Goal: Task Accomplishment & Management: Use online tool/utility

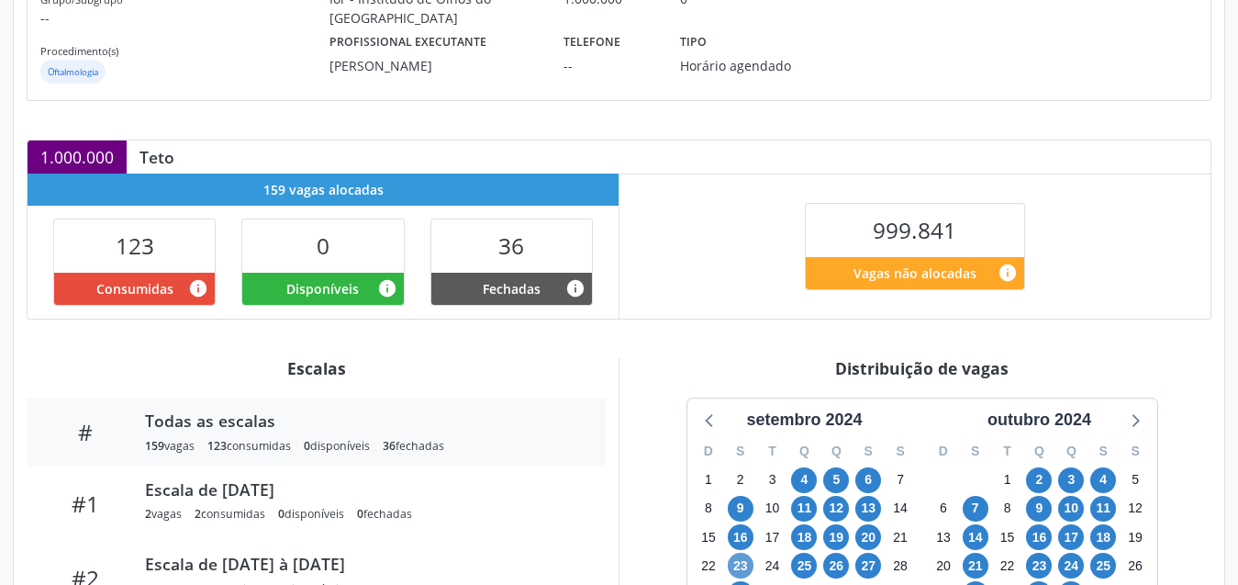
scroll to position [483, 0]
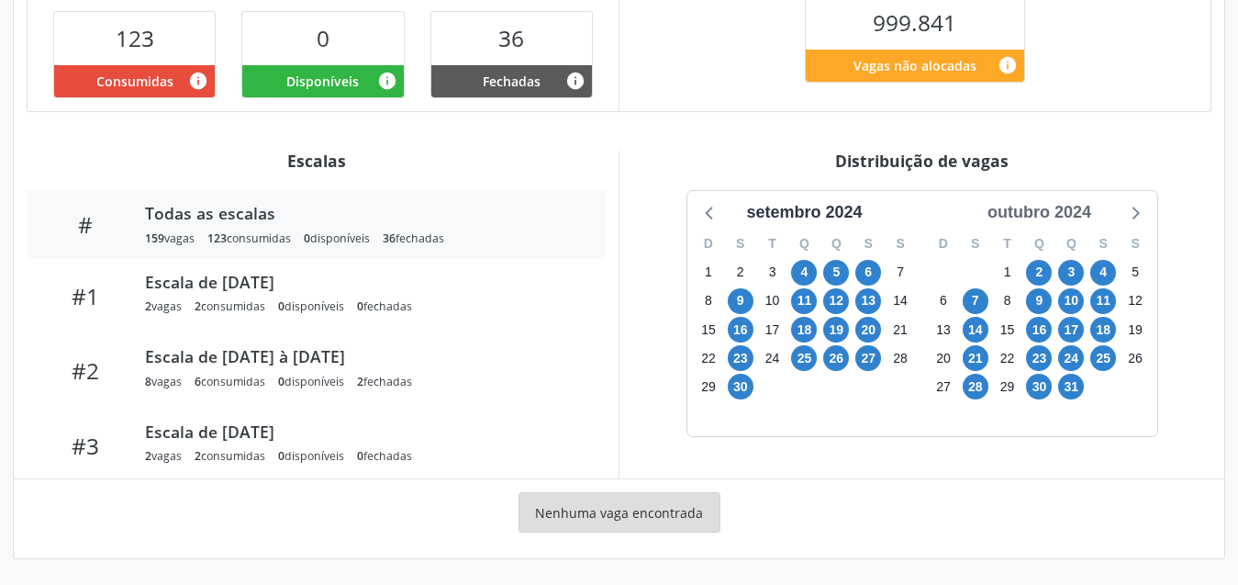
click at [1076, 204] on div "outubro 2024" at bounding box center [1039, 212] width 118 height 25
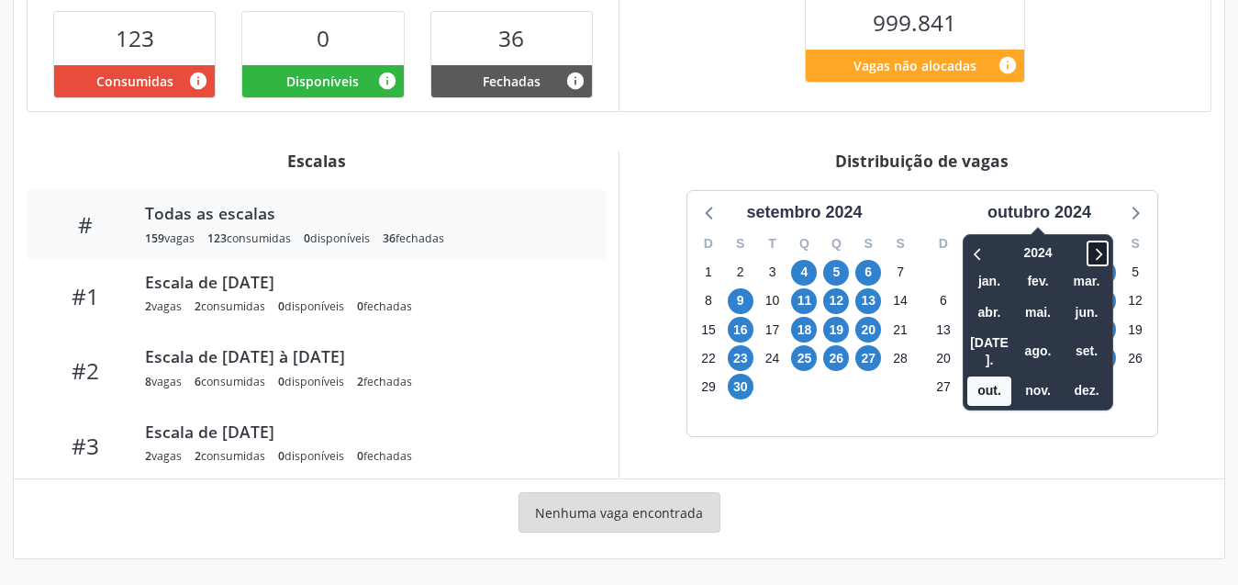
click at [1105, 244] on icon at bounding box center [1098, 253] width 18 height 22
click at [1044, 337] on span "ago." at bounding box center [1038, 351] width 44 height 28
click at [1046, 329] on div "setembro 2024 D S T Q Q S S 1 2 3 4 5 6 7 8 9 10 11 12 13 14 15 16 17 18 19 20 …" at bounding box center [923, 313] width 470 height 245
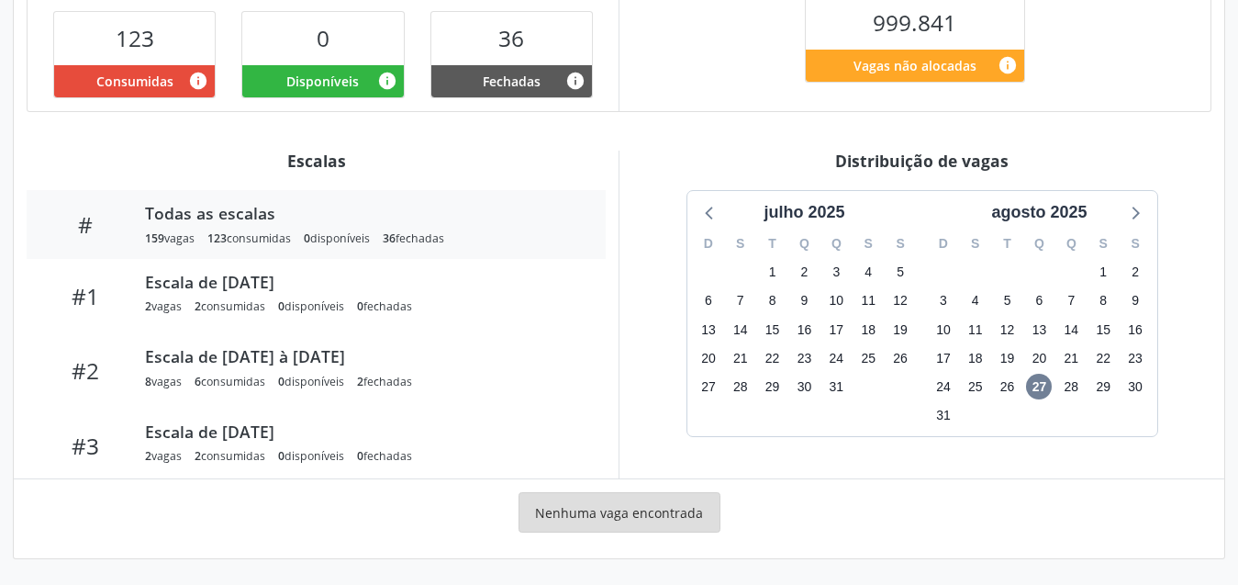
drag, startPoint x: 1134, startPoint y: 218, endPoint x: 696, endPoint y: 282, distance: 442.4
click at [1123, 219] on icon at bounding box center [1135, 212] width 24 height 24
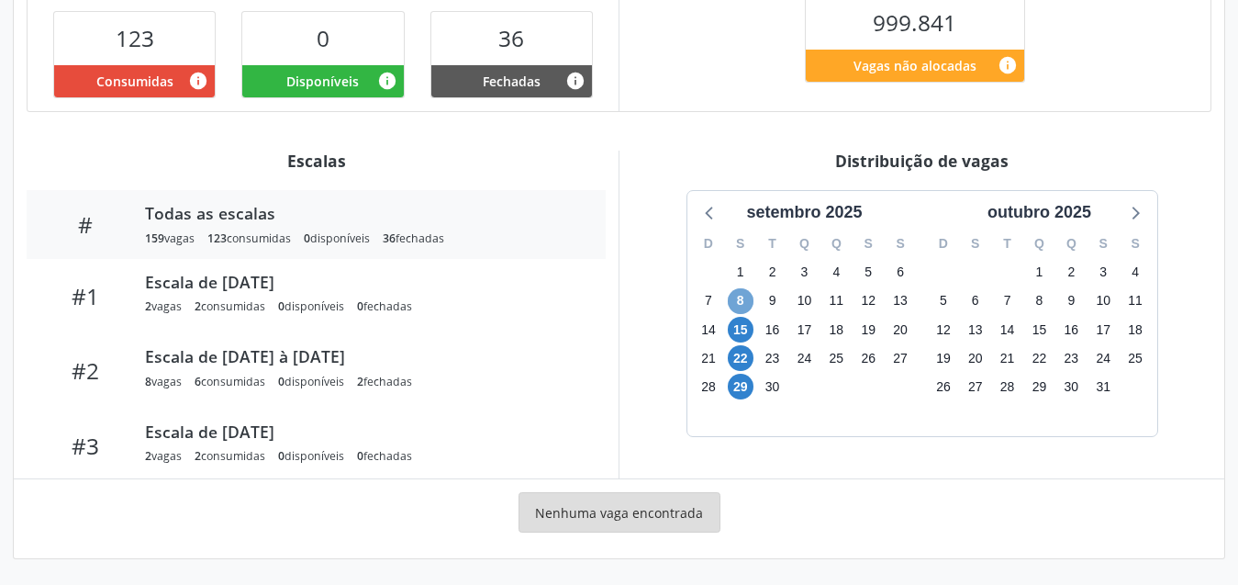
click at [745, 305] on span "8" at bounding box center [741, 301] width 26 height 26
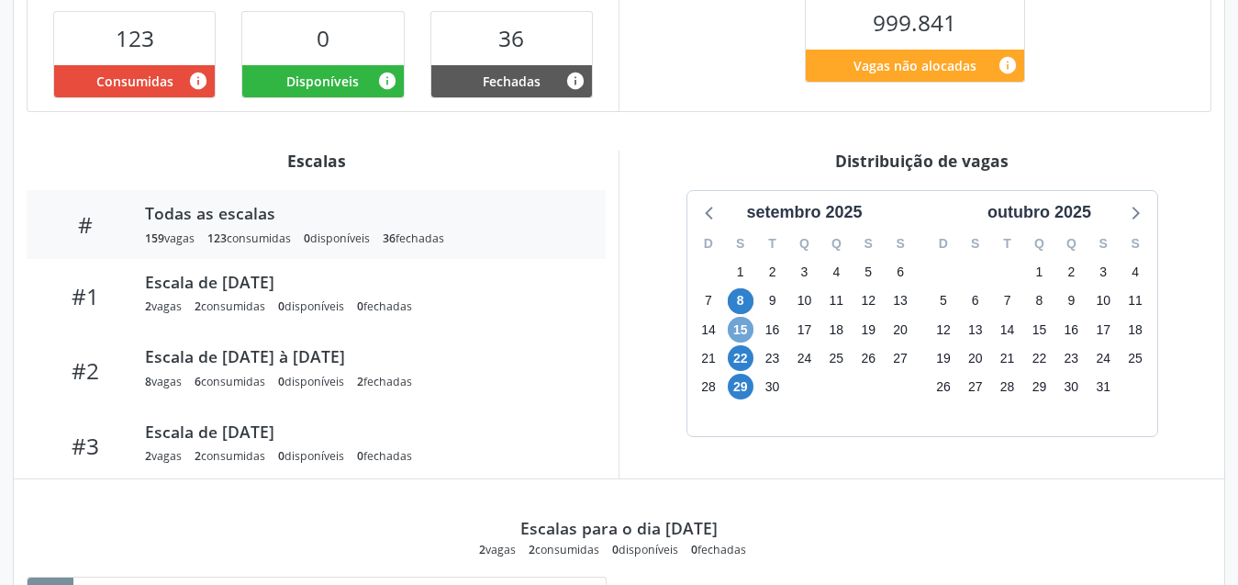
click at [743, 326] on span "15" at bounding box center [741, 330] width 26 height 26
click at [740, 360] on span "22" at bounding box center [741, 358] width 26 height 26
click at [740, 388] on span "29" at bounding box center [741, 387] width 26 height 26
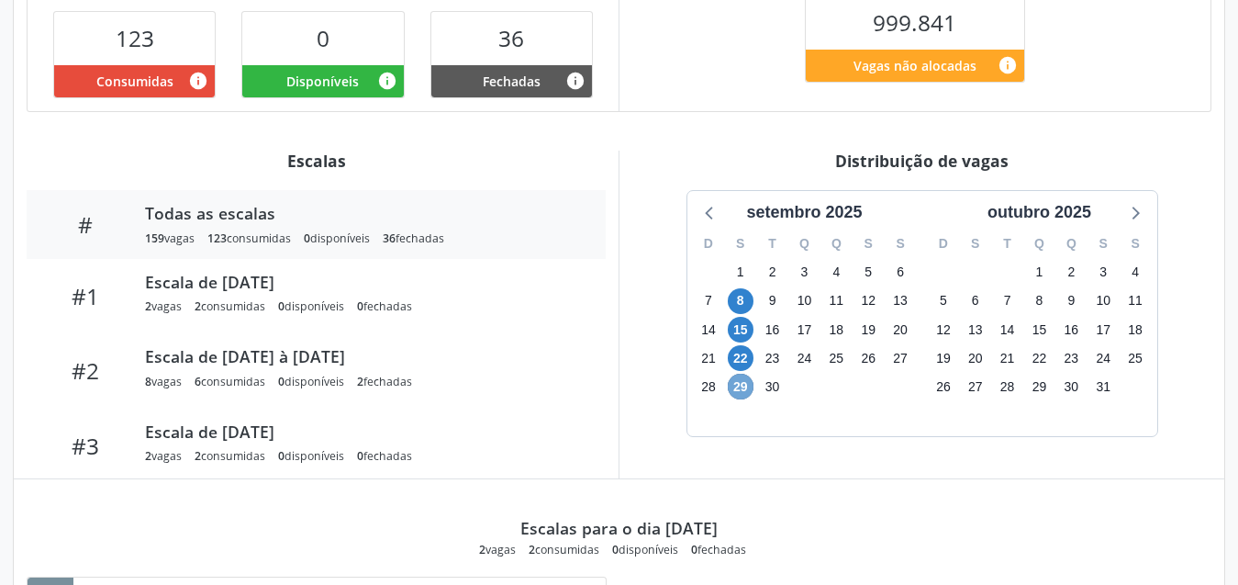
click at [740, 388] on span "29" at bounding box center [741, 387] width 26 height 26
click at [744, 352] on span "22" at bounding box center [741, 358] width 26 height 26
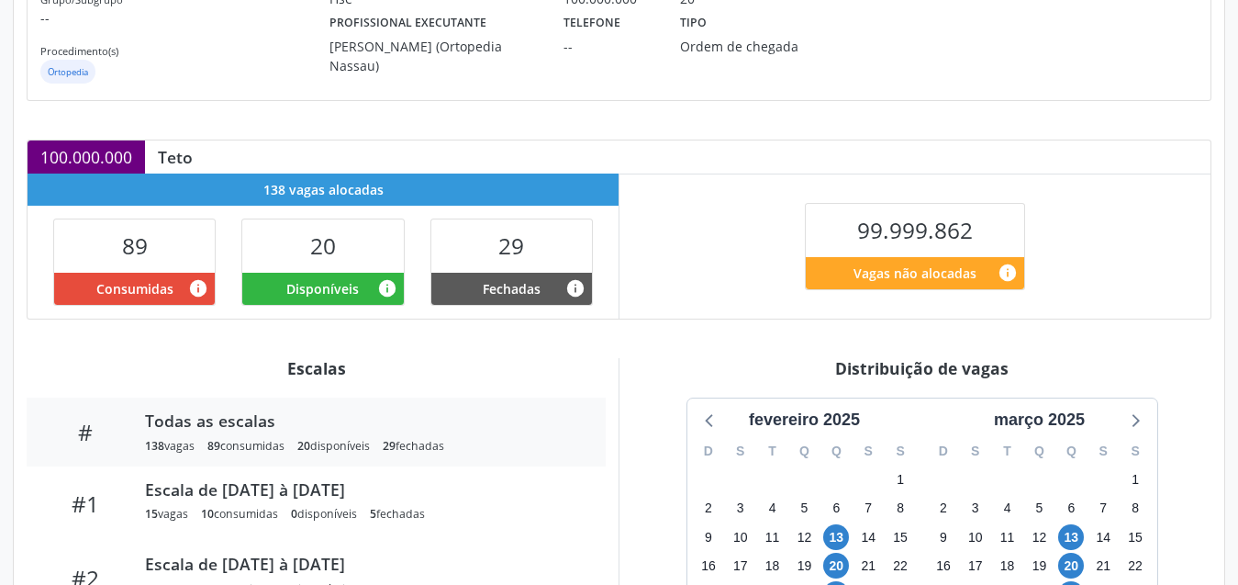
scroll to position [483, 0]
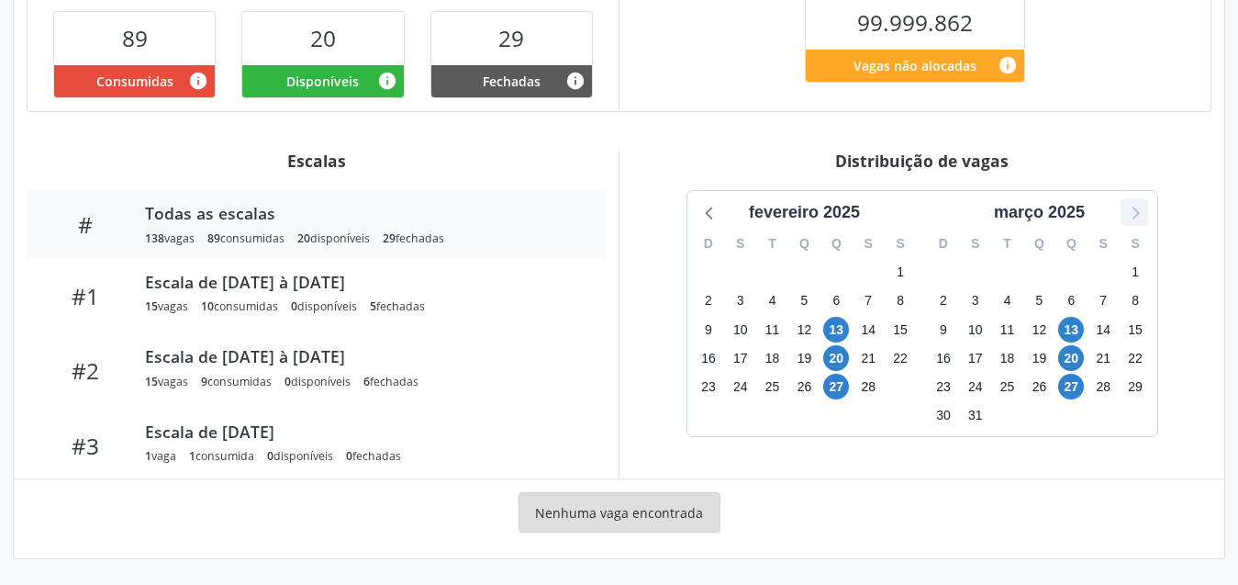
click at [1131, 214] on icon at bounding box center [1135, 212] width 24 height 24
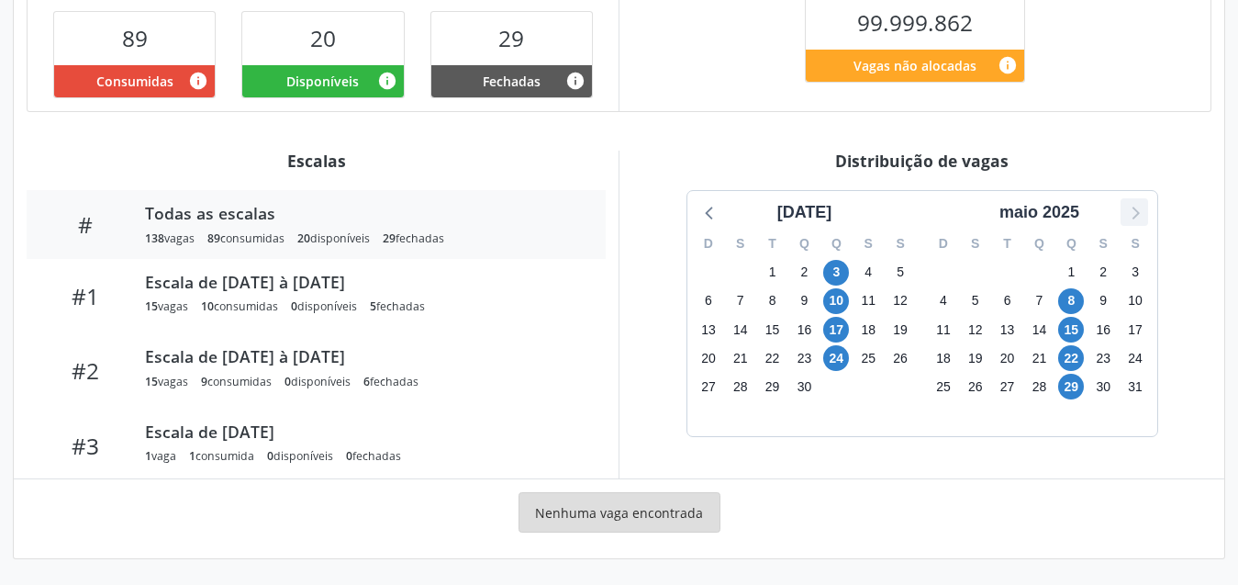
click at [1131, 214] on icon at bounding box center [1135, 212] width 24 height 24
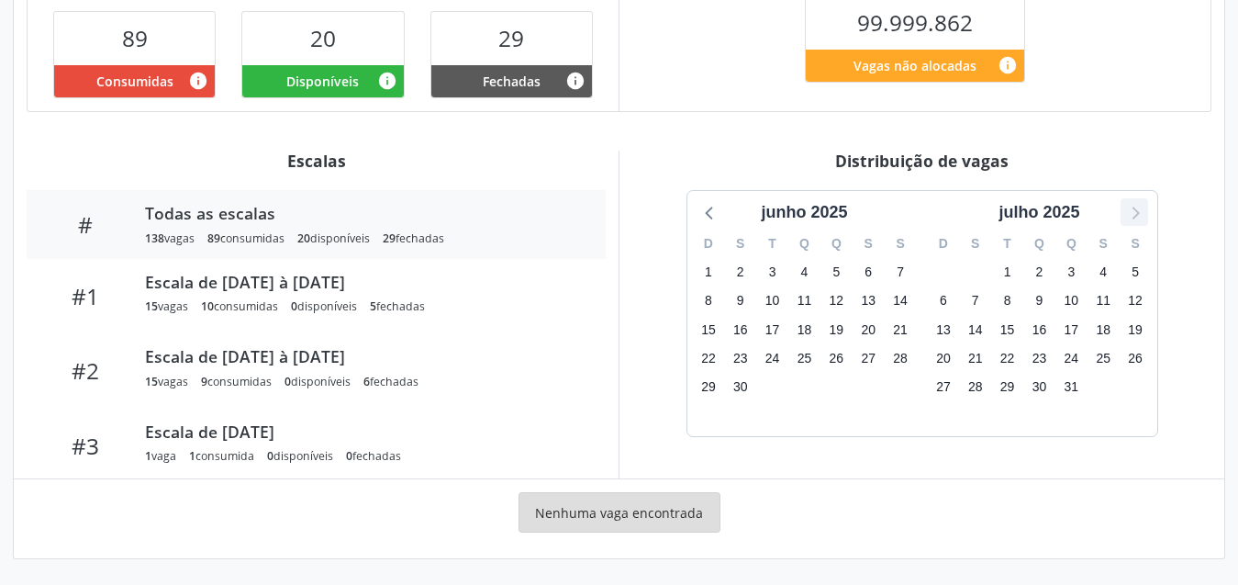
click at [1131, 214] on icon at bounding box center [1135, 212] width 24 height 24
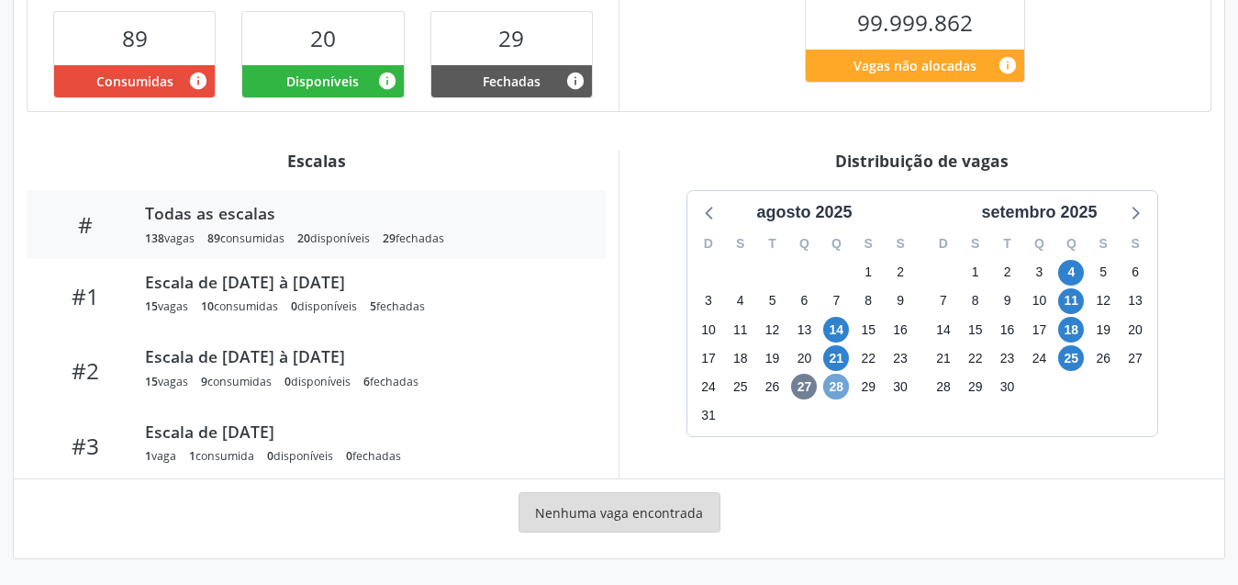
click at [836, 385] on span "28" at bounding box center [836, 387] width 26 height 26
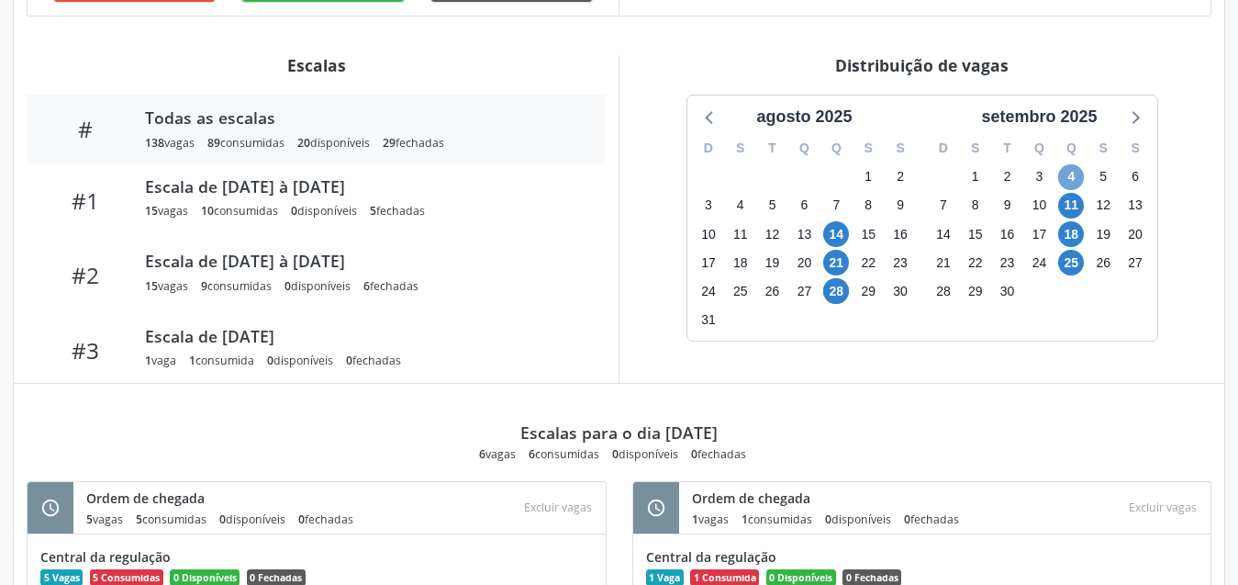
click at [1073, 173] on span "4" at bounding box center [1071, 177] width 26 height 26
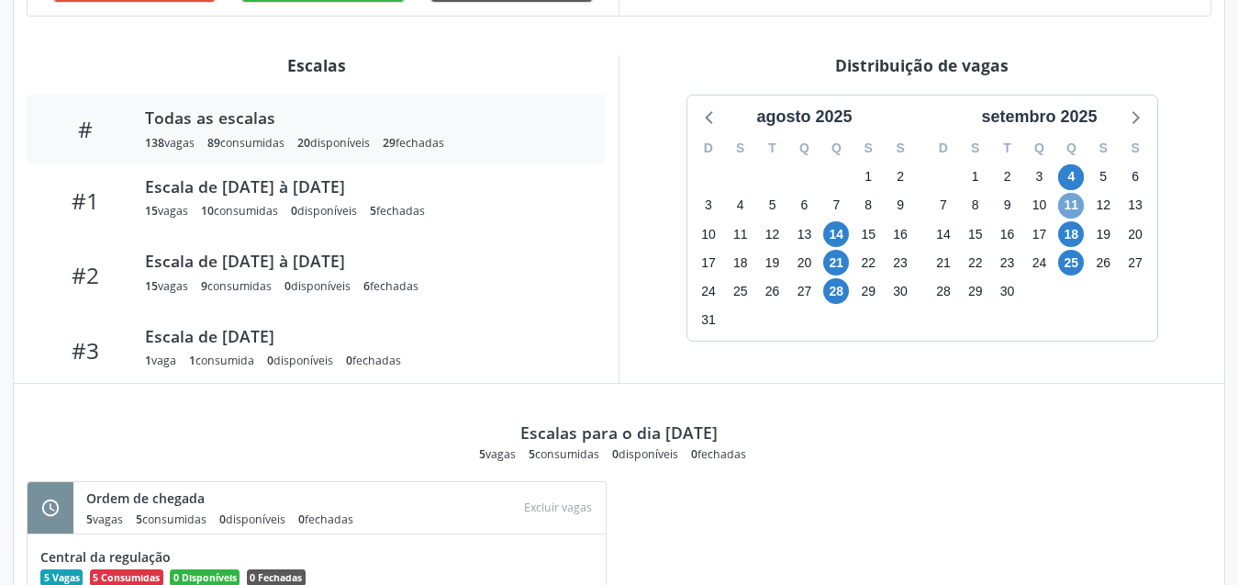
click at [1073, 206] on span "11" at bounding box center [1071, 206] width 26 height 26
click at [1074, 237] on span "18" at bounding box center [1071, 234] width 26 height 26
click at [1071, 257] on span "25" at bounding box center [1071, 263] width 26 height 26
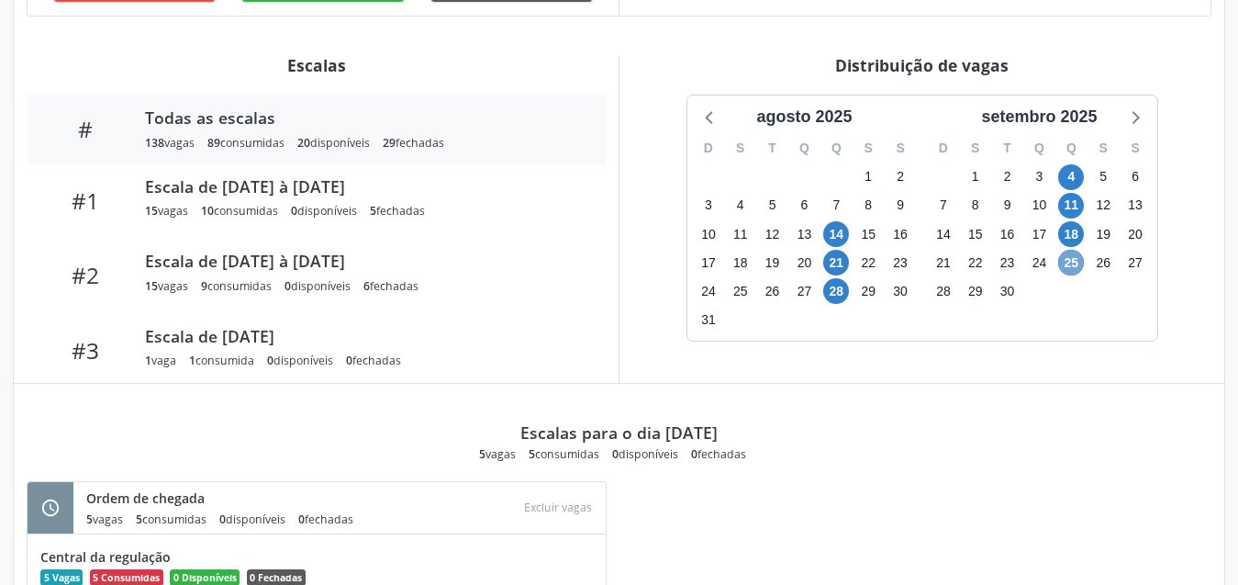
click at [1071, 257] on span "25" at bounding box center [1071, 263] width 26 height 26
click at [1134, 124] on icon at bounding box center [1135, 117] width 24 height 24
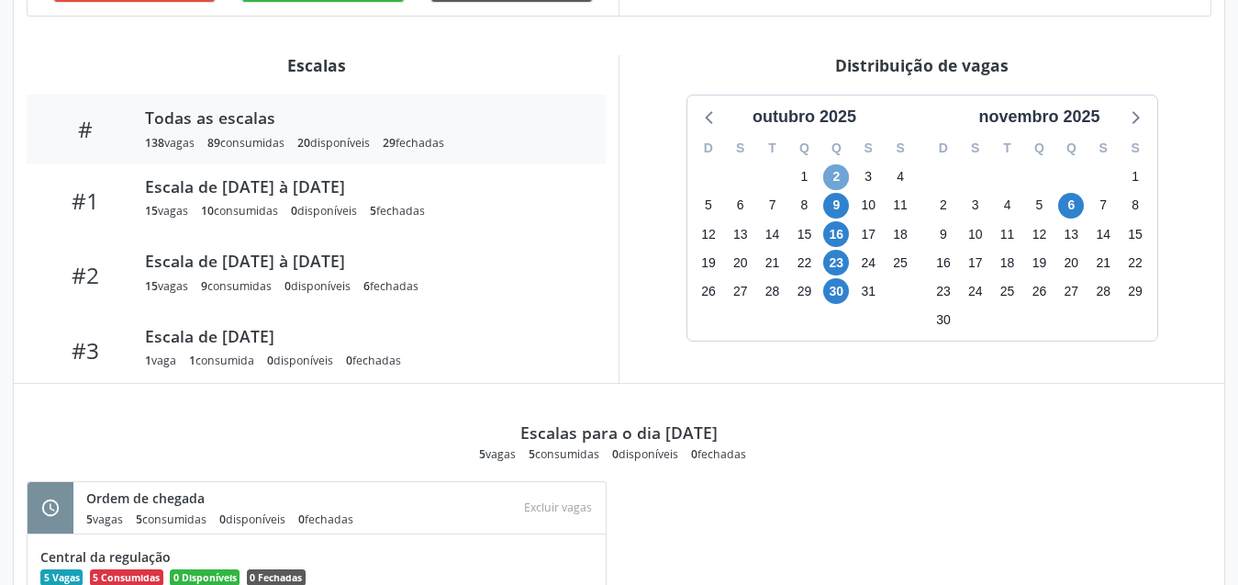
click at [843, 173] on span "2" at bounding box center [836, 177] width 26 height 26
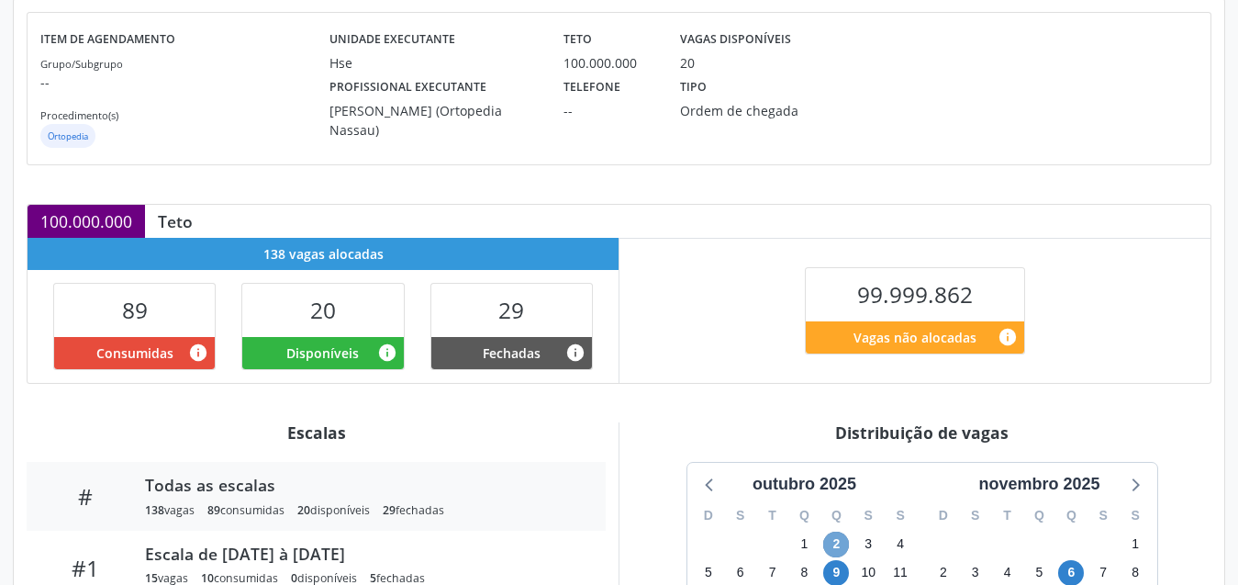
scroll to position [395, 0]
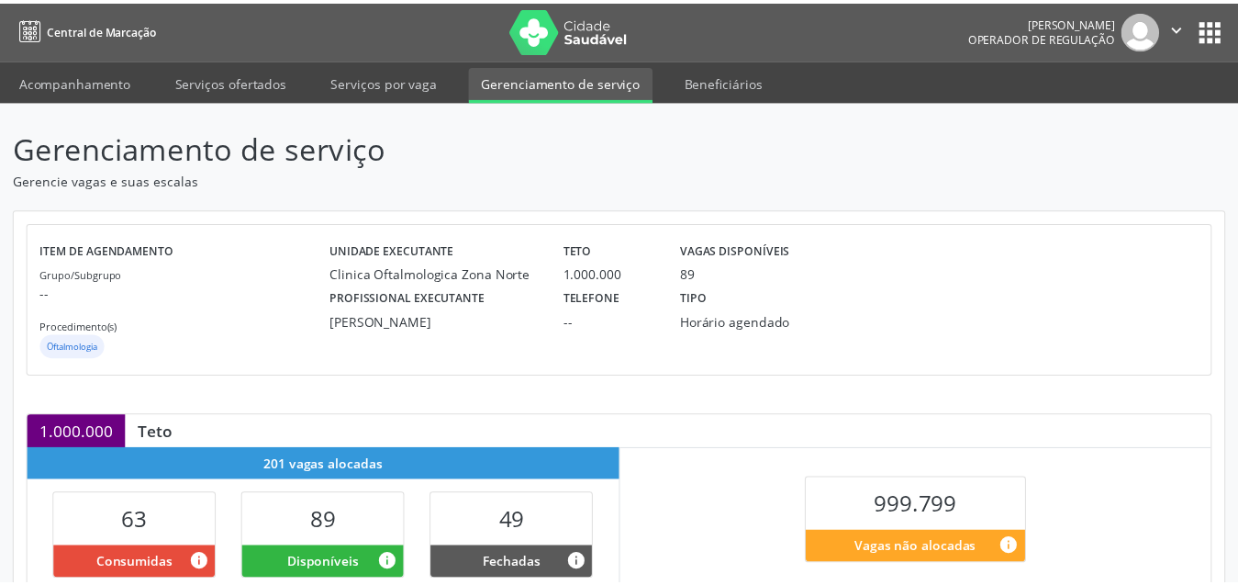
scroll to position [160, 0]
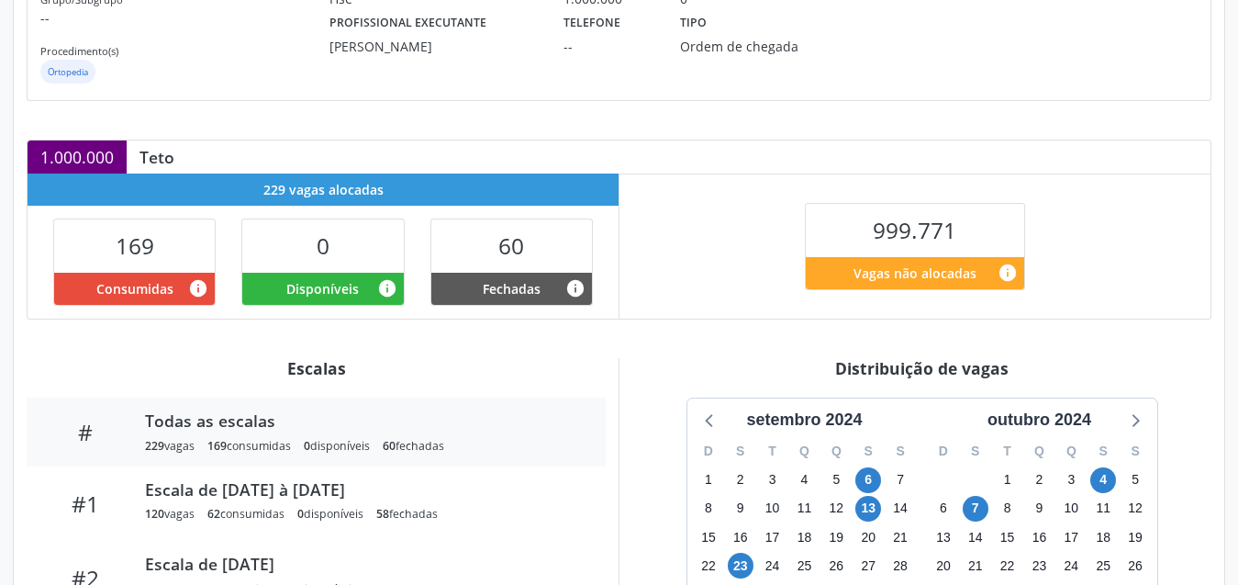
scroll to position [459, 0]
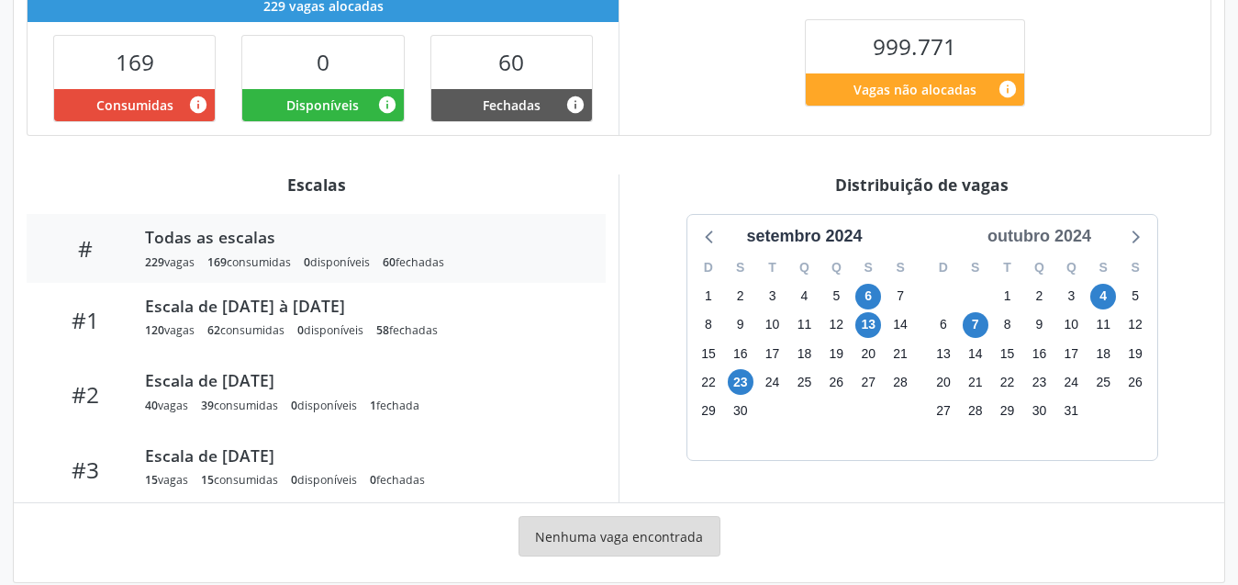
click at [1070, 238] on div "outubro 2024" at bounding box center [1039, 236] width 118 height 25
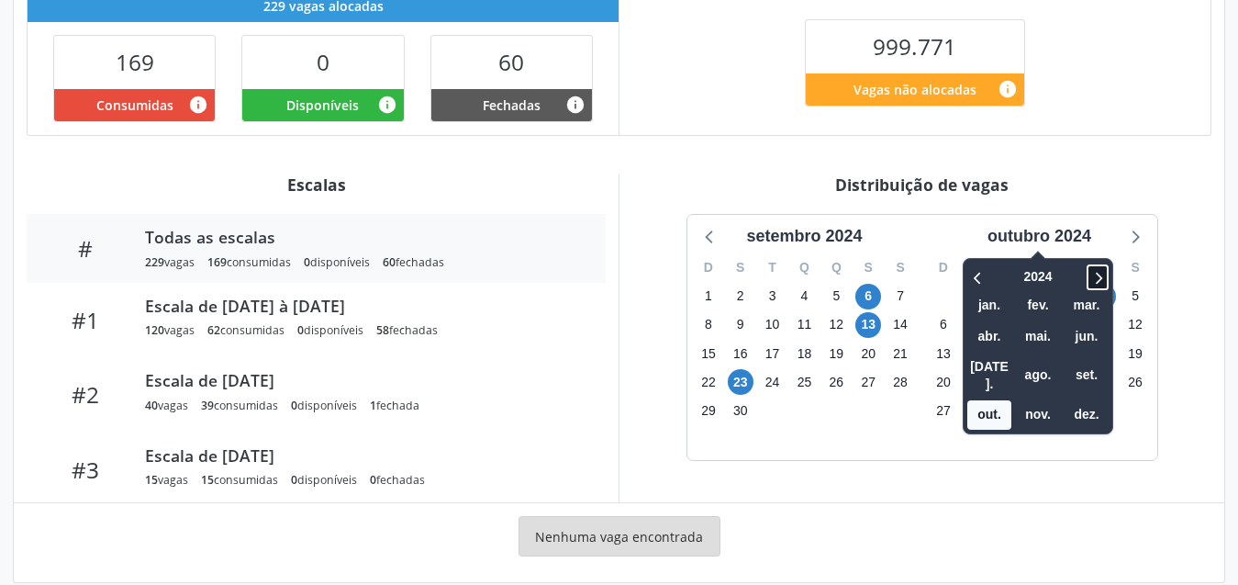
click at [1101, 280] on icon at bounding box center [1099, 278] width 6 height 12
click at [1043, 361] on span "ago." at bounding box center [1038, 375] width 44 height 28
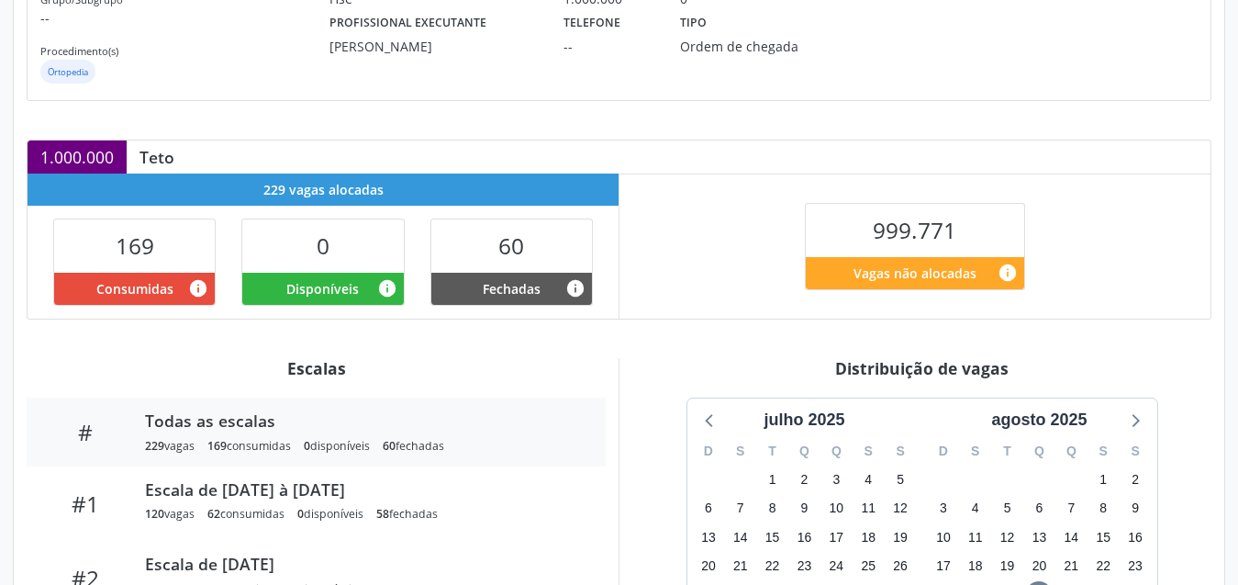
scroll to position [0, 0]
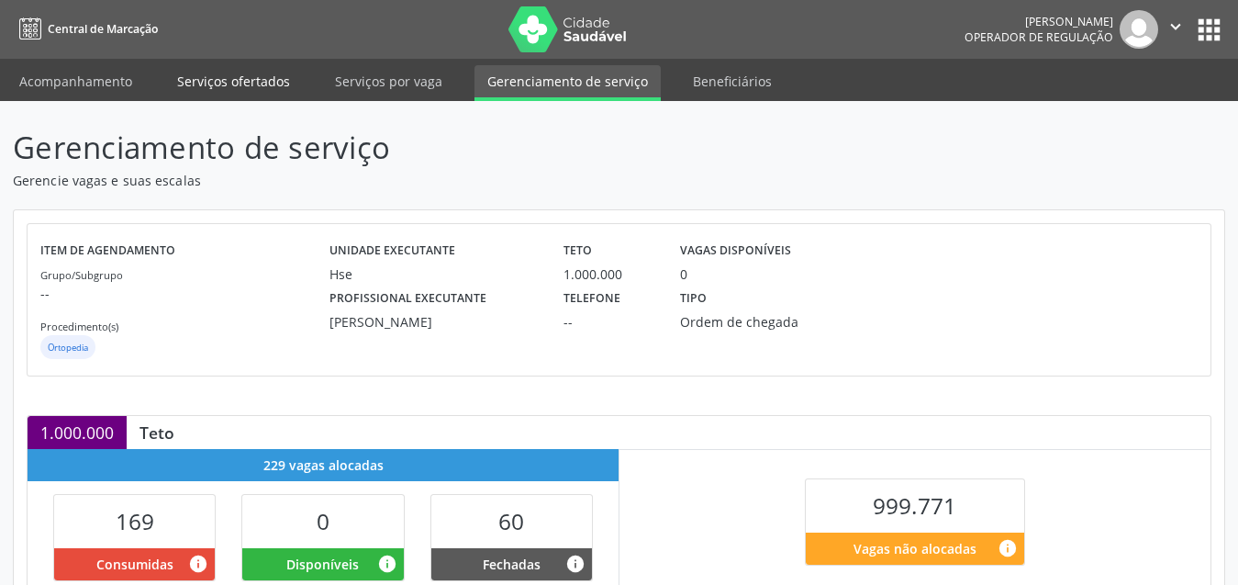
click at [218, 73] on link "Serviços ofertados" at bounding box center [233, 81] width 139 height 32
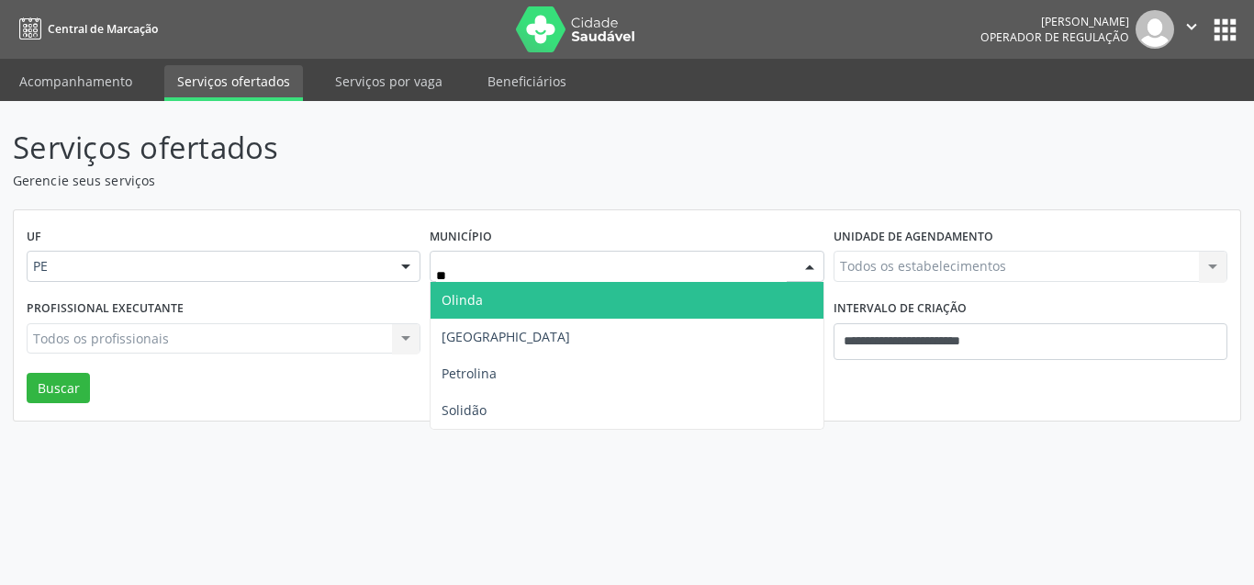
type input "***"
click at [548, 295] on span "Olinda" at bounding box center [627, 300] width 392 height 37
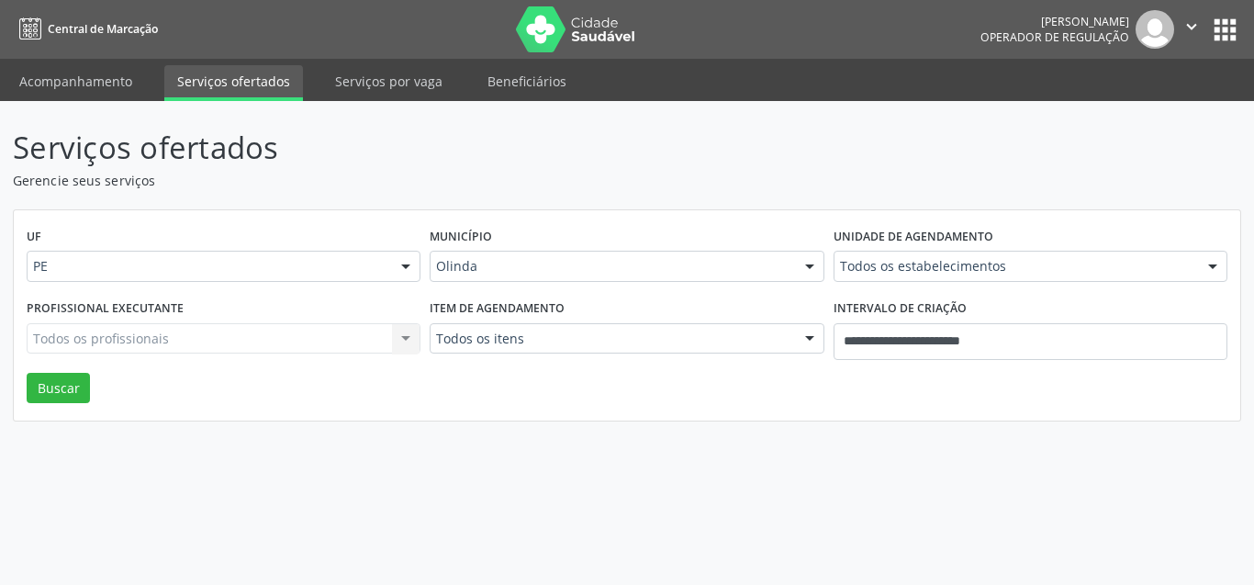
drag, startPoint x: 658, startPoint y: 433, endPoint x: 605, endPoint y: 281, distance: 161.4
click at [652, 420] on div "Serviços ofertados Gerencie seus serviços UF PE PE Nenhum resultado encontrado …" at bounding box center [627, 343] width 1254 height 484
click at [616, 348] on div "Todos os itens" at bounding box center [627, 338] width 394 height 31
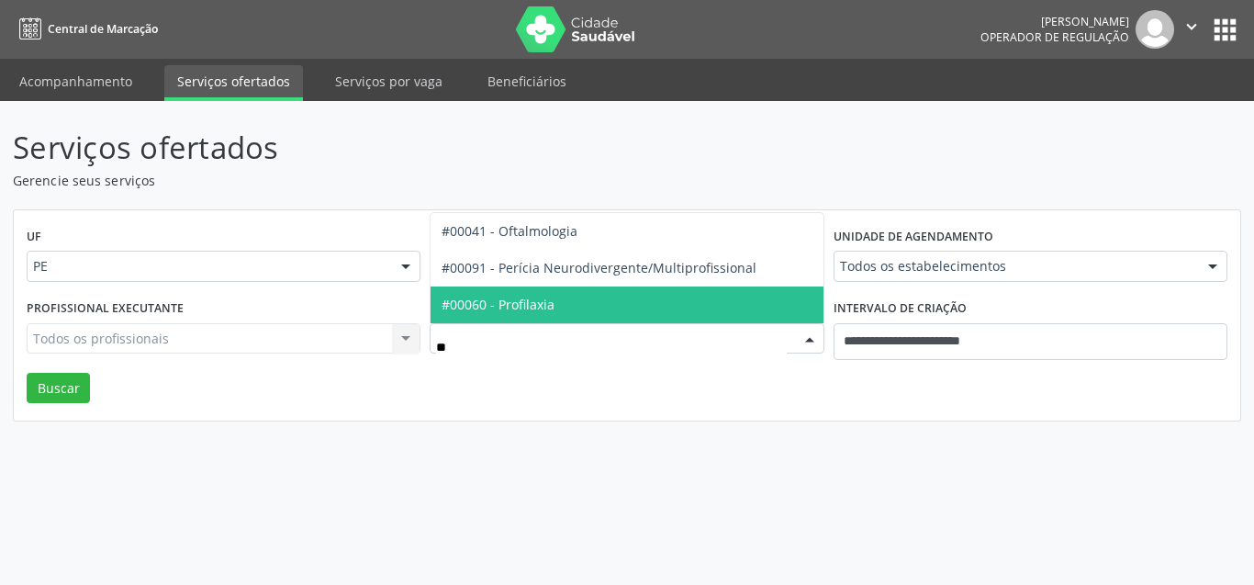
type input "***"
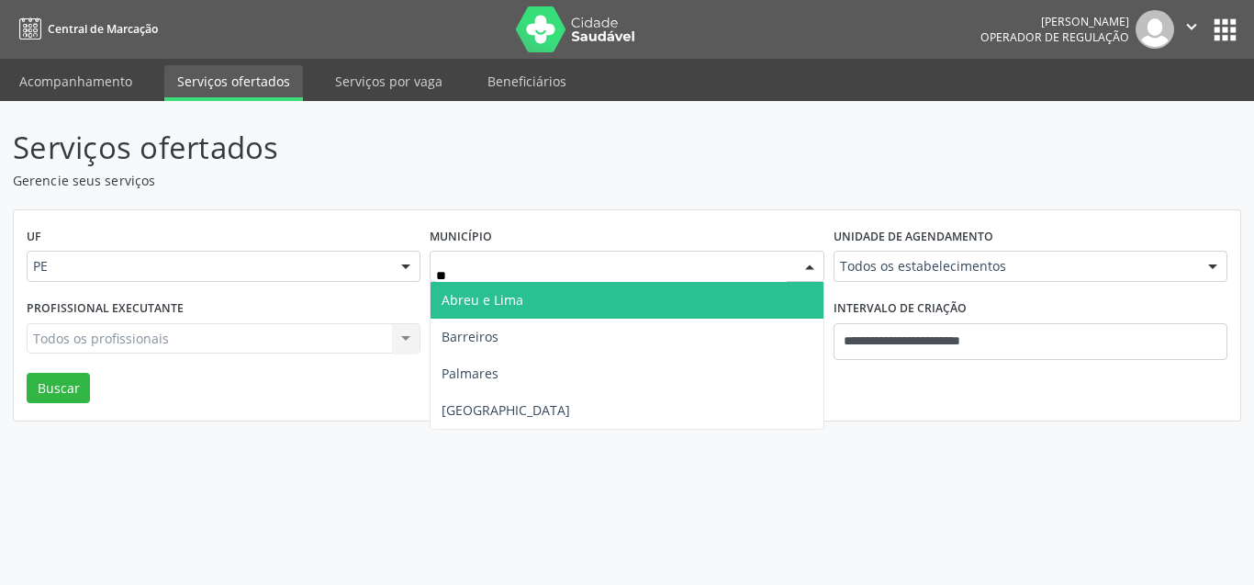
type input "***"
drag, startPoint x: 468, startPoint y: 300, endPoint x: 576, endPoint y: 437, distance: 173.9
click at [487, 326] on div "UF PE PE Nenhum resultado encontrado para: " " Não há nenhuma opção para ser ex…" at bounding box center [627, 315] width 1226 height 211
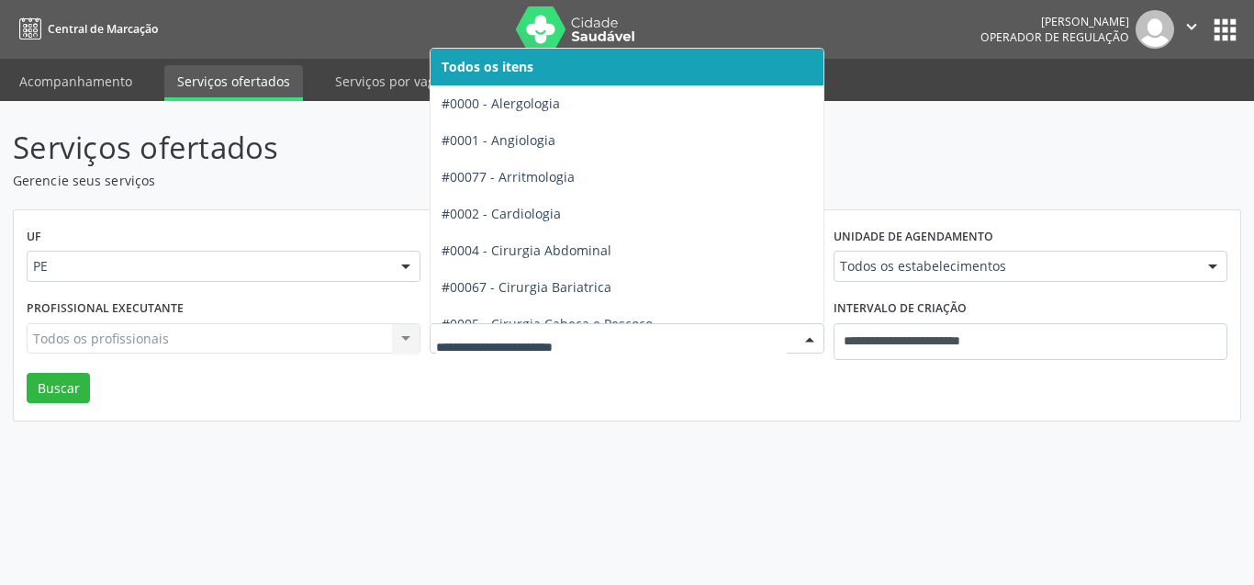
click at [567, 348] on div at bounding box center [627, 338] width 394 height 31
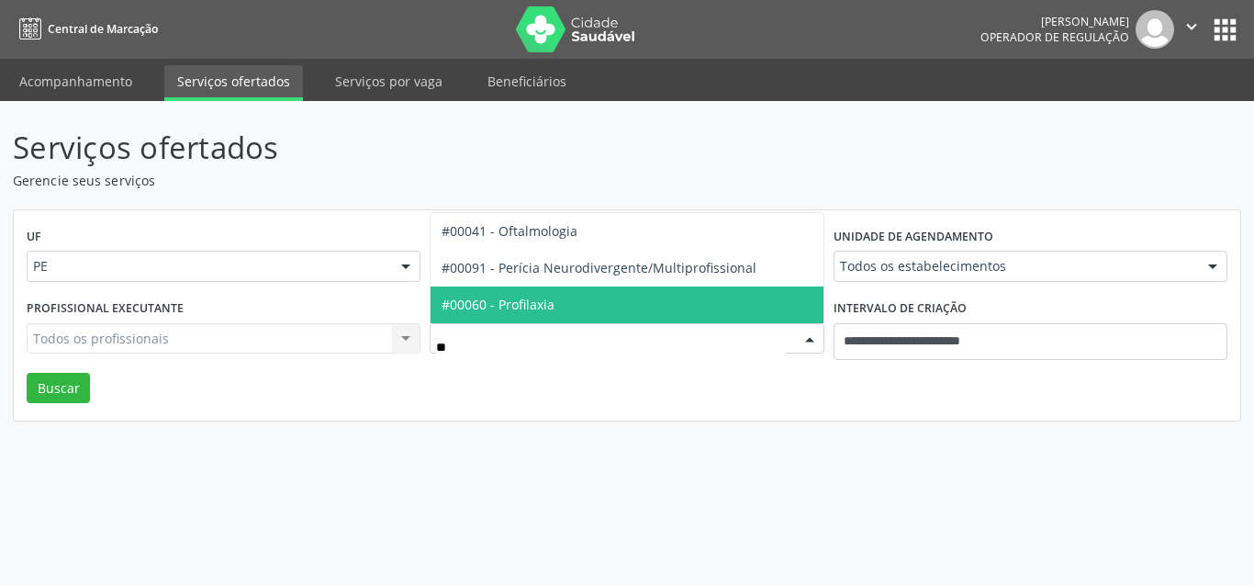
type input "***"
click at [557, 298] on span "#00041 - Oftalmologia" at bounding box center [510, 304] width 136 height 17
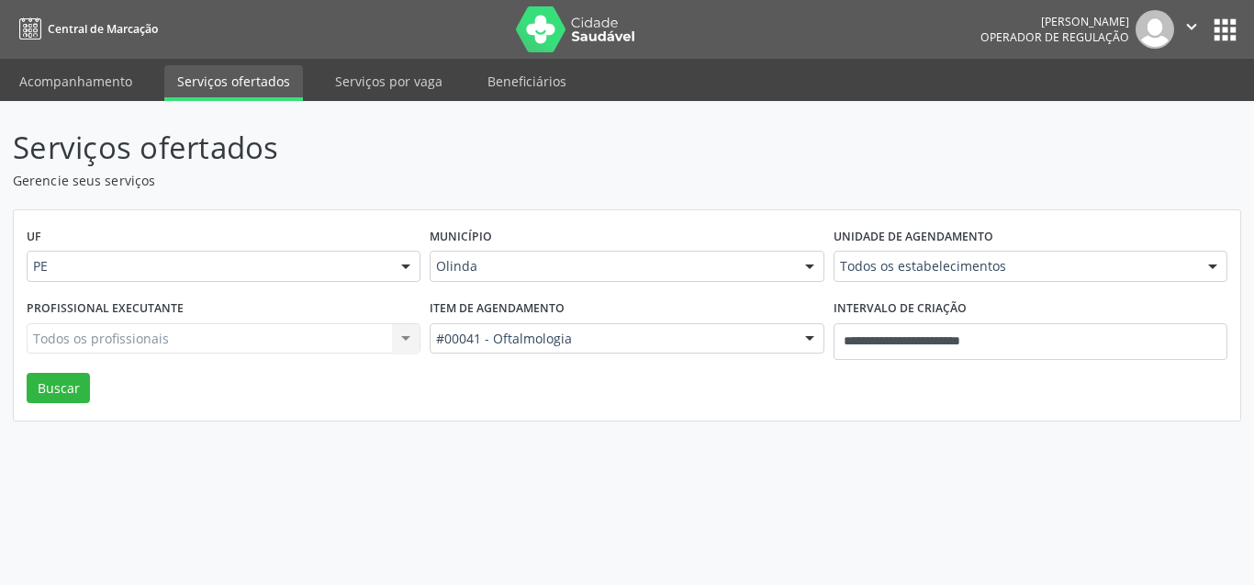
drag, startPoint x: 531, startPoint y: 233, endPoint x: 498, endPoint y: 264, distance: 45.5
click at [525, 235] on div "Município Olinda Todas as cidades Abreu e Lima Afogados da Ingazeira Araripina …" at bounding box center [626, 259] width 403 height 72
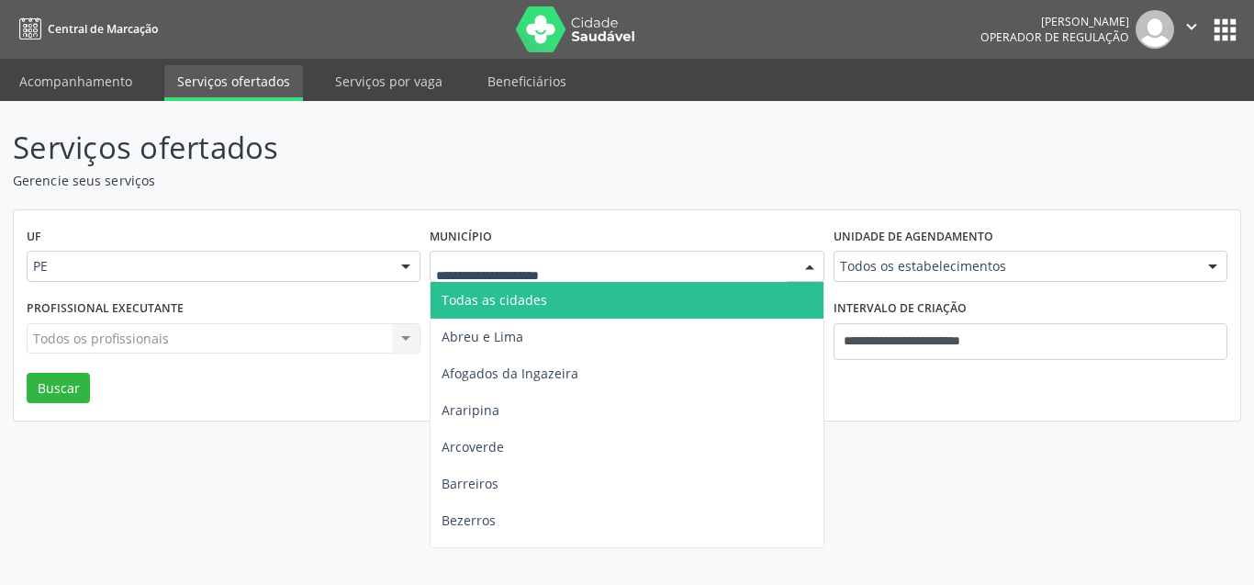
click at [486, 277] on div at bounding box center [627, 266] width 394 height 31
type input "***"
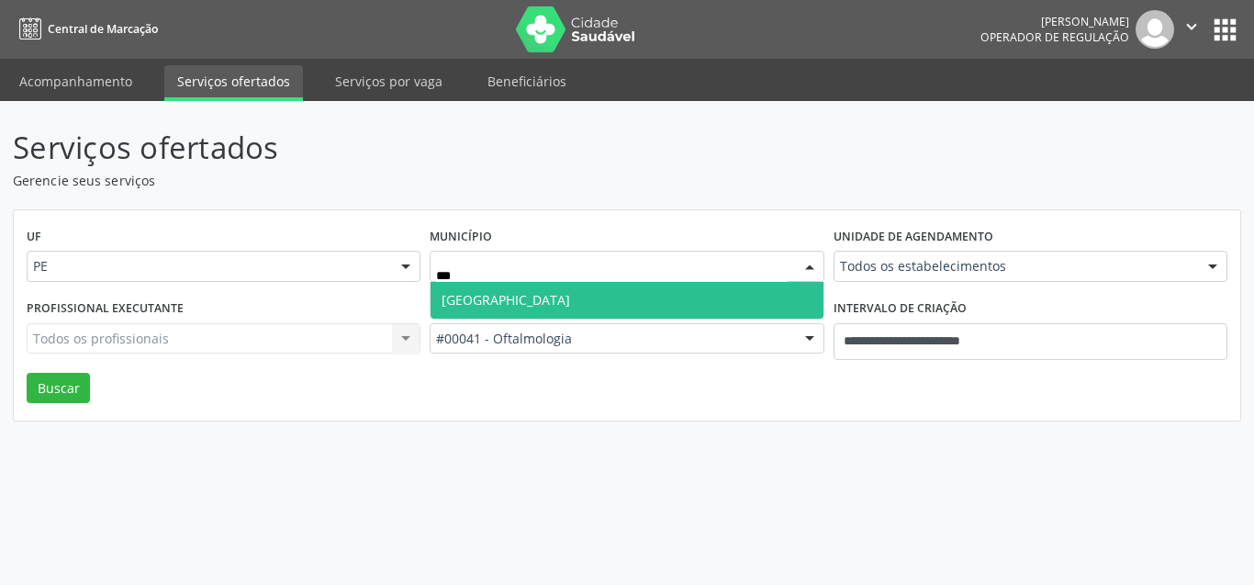
click at [468, 292] on span "Recife" at bounding box center [506, 299] width 129 height 17
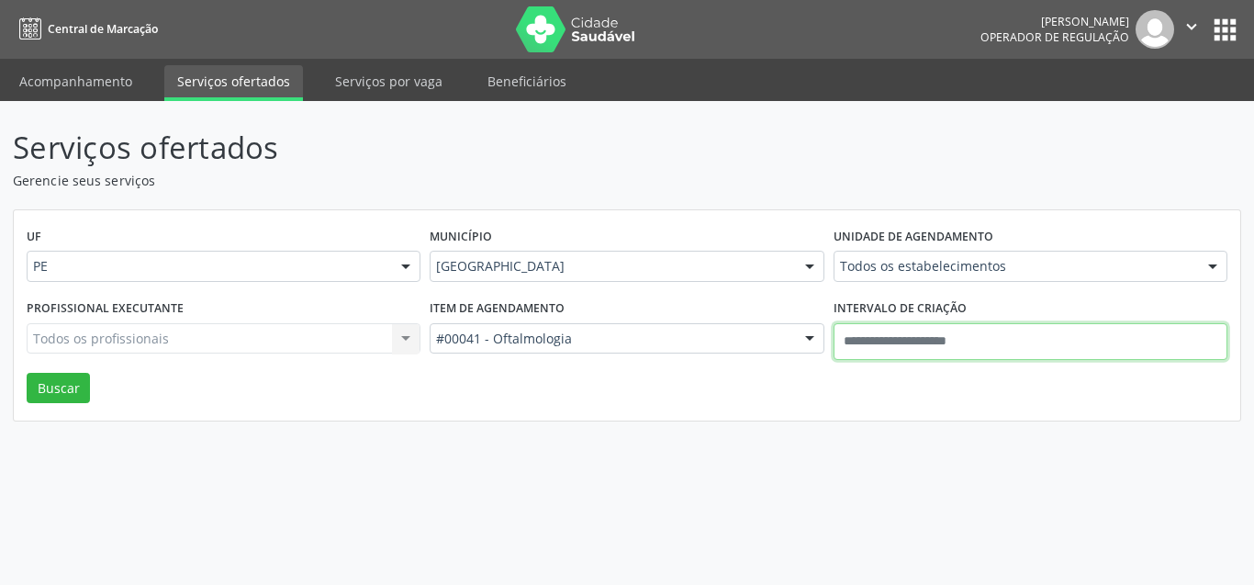
click at [921, 349] on input "text" at bounding box center [1030, 341] width 394 height 37
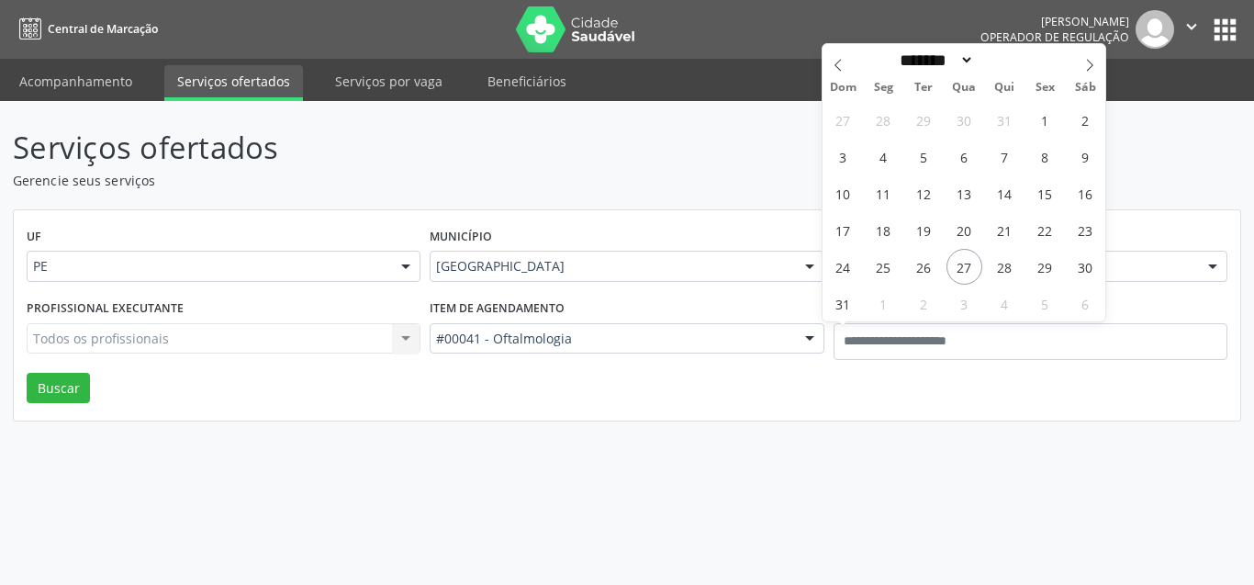
drag, startPoint x: 31, startPoint y: 367, endPoint x: 62, endPoint y: 418, distance: 59.4
click at [39, 378] on div "UF PE PE Nenhum resultado encontrado para: " " Não há nenhuma opção para ser ex…" at bounding box center [627, 315] width 1226 height 211
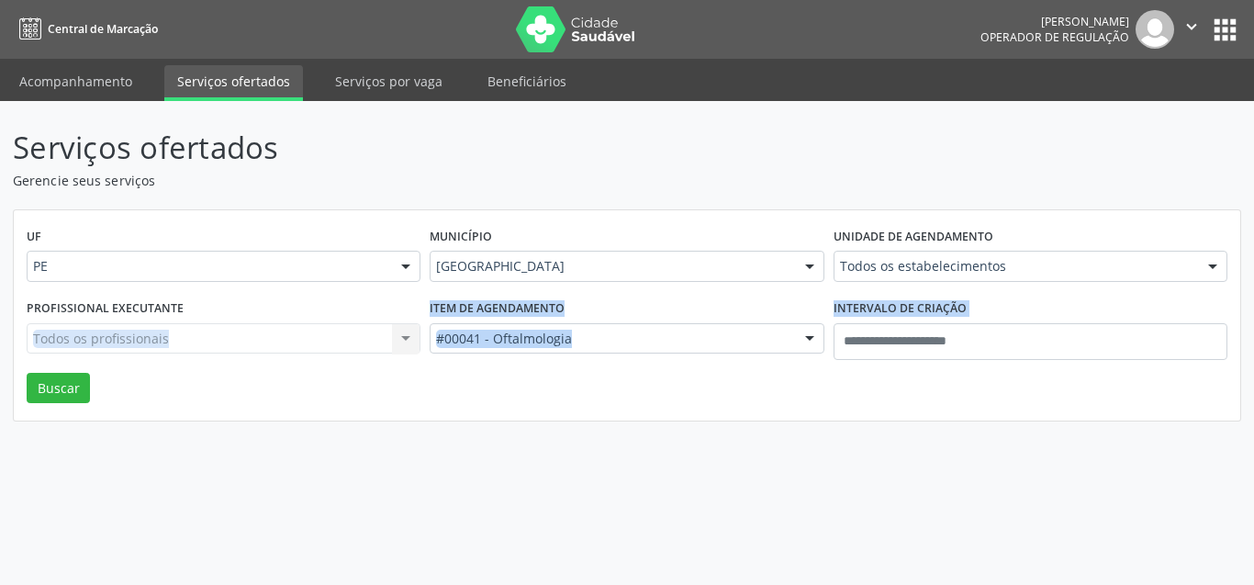
click at [73, 372] on div "Profissional executante Todos os profissionais Todos os profissionais Nenhum re…" at bounding box center [223, 334] width 403 height 78
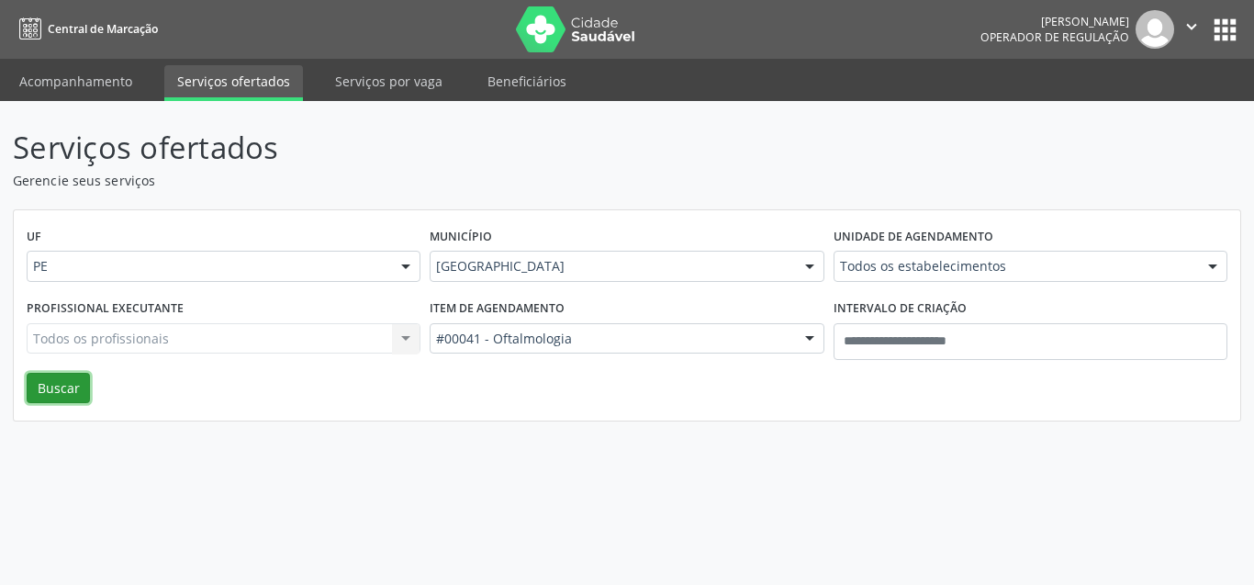
click at [61, 376] on button "Buscar" at bounding box center [58, 388] width 63 height 31
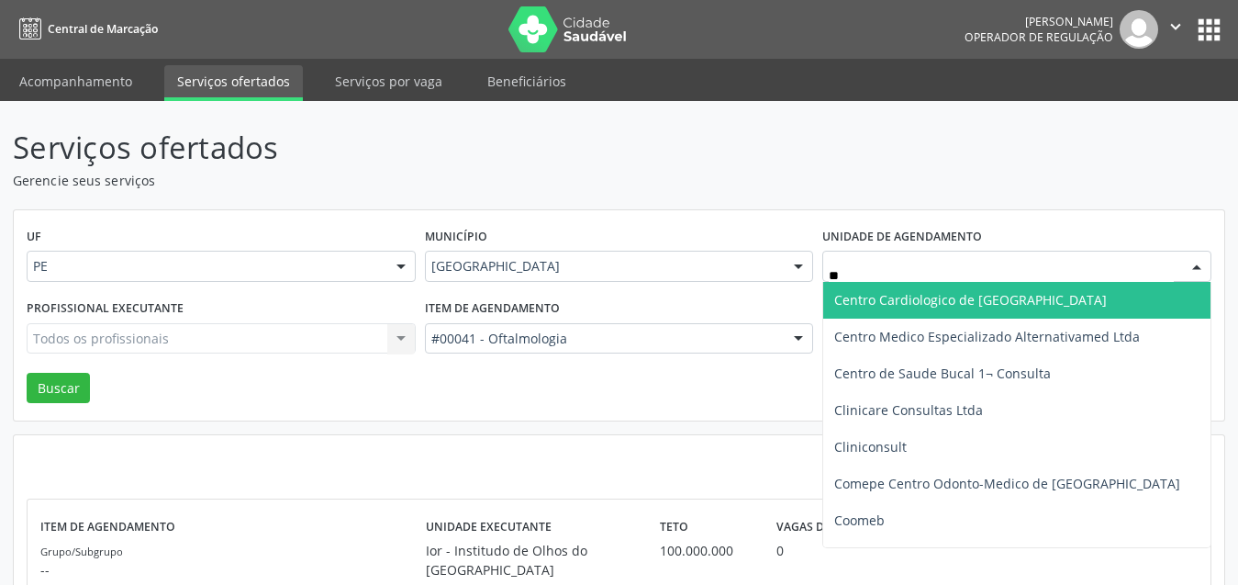
type input "***"
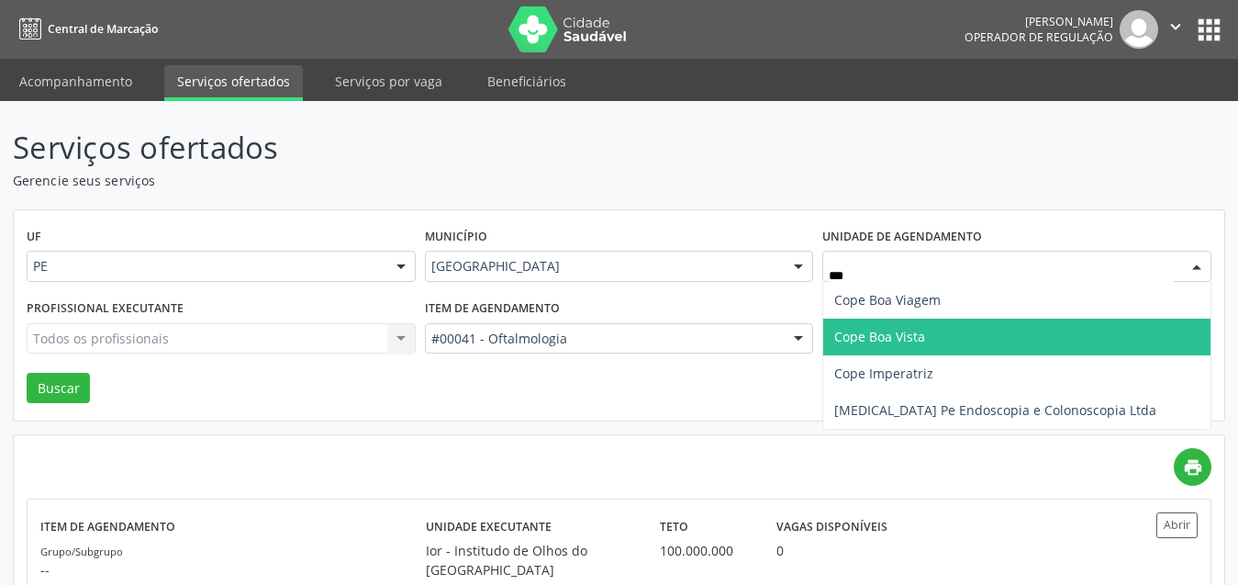
click at [912, 334] on span "Cope Boa Vista" at bounding box center [879, 336] width 91 height 17
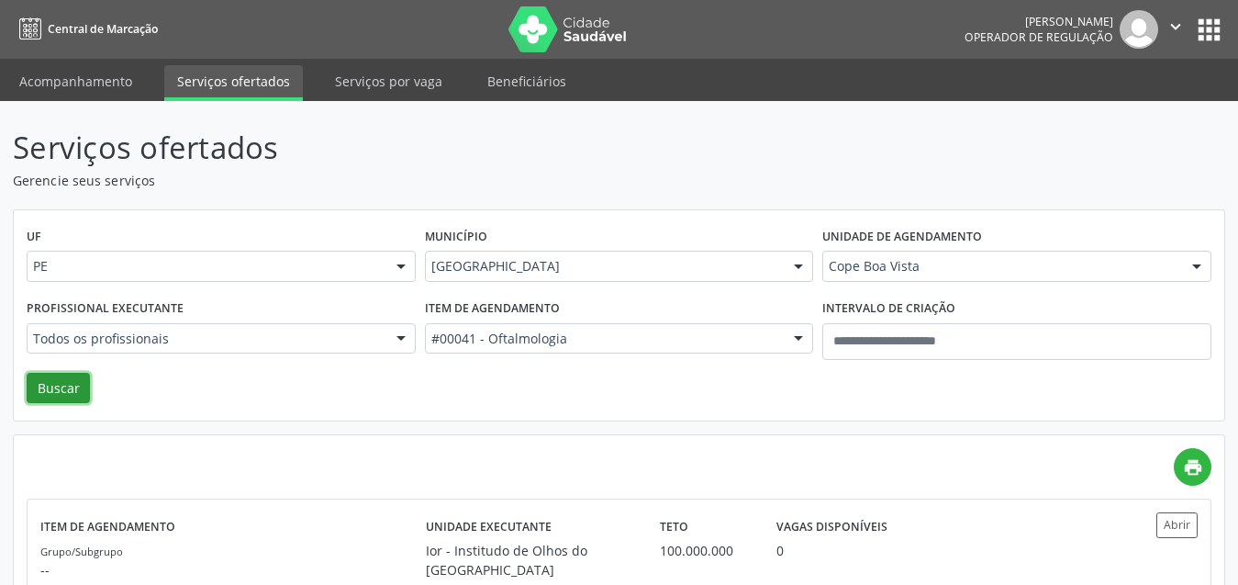
click at [40, 382] on button "Buscar" at bounding box center [58, 388] width 63 height 31
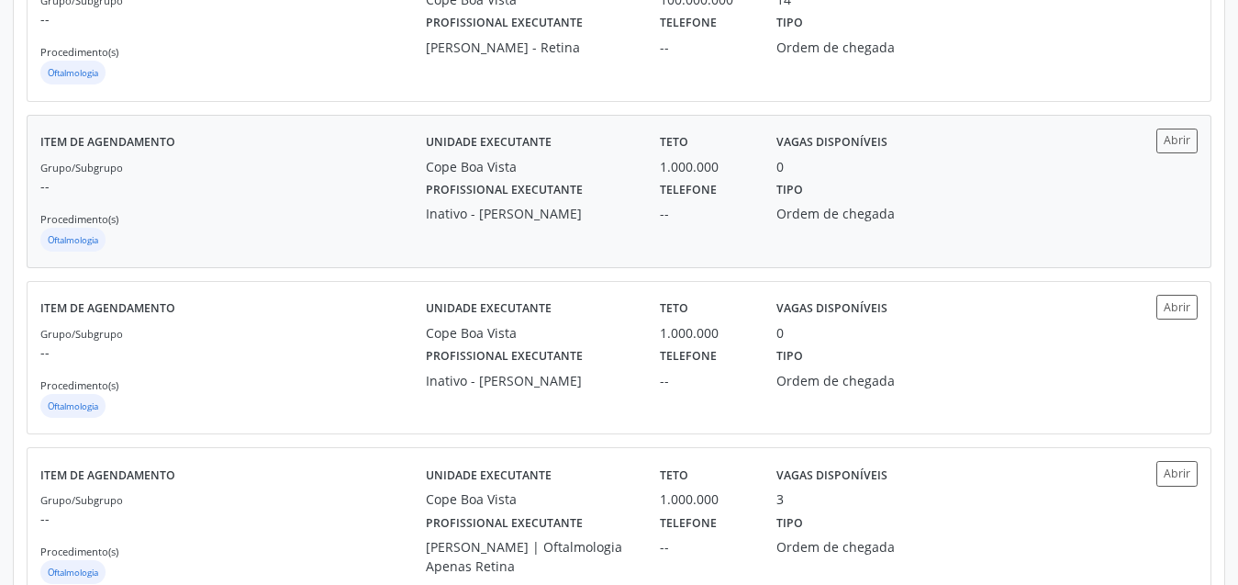
scroll to position [92, 0]
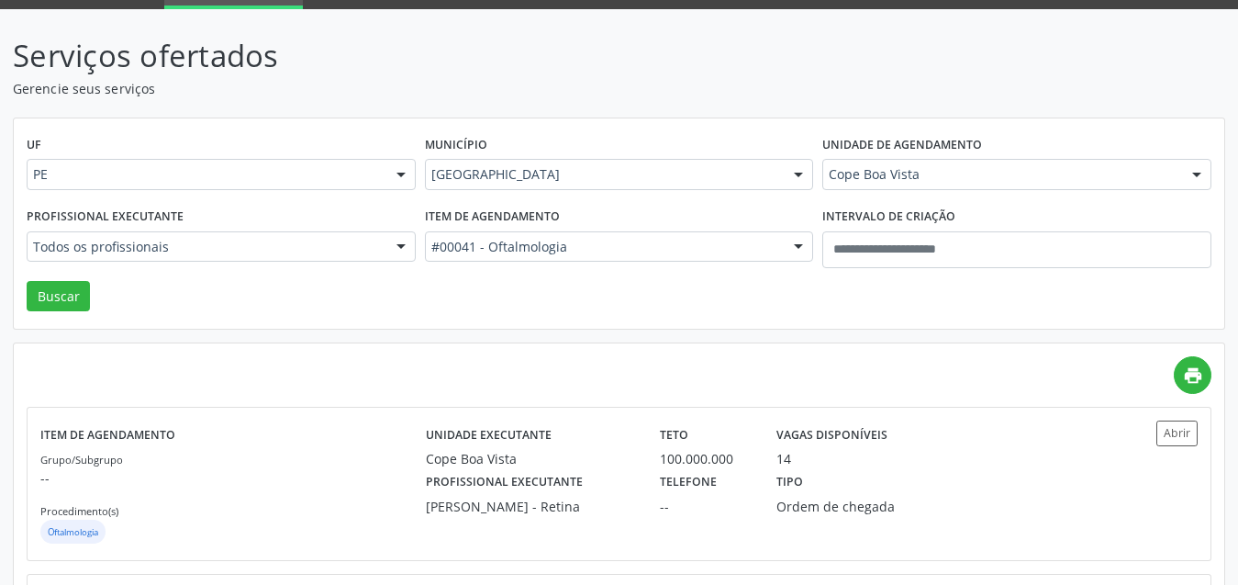
type input "***"
click at [530, 249] on input "***" at bounding box center [603, 256] width 345 height 37
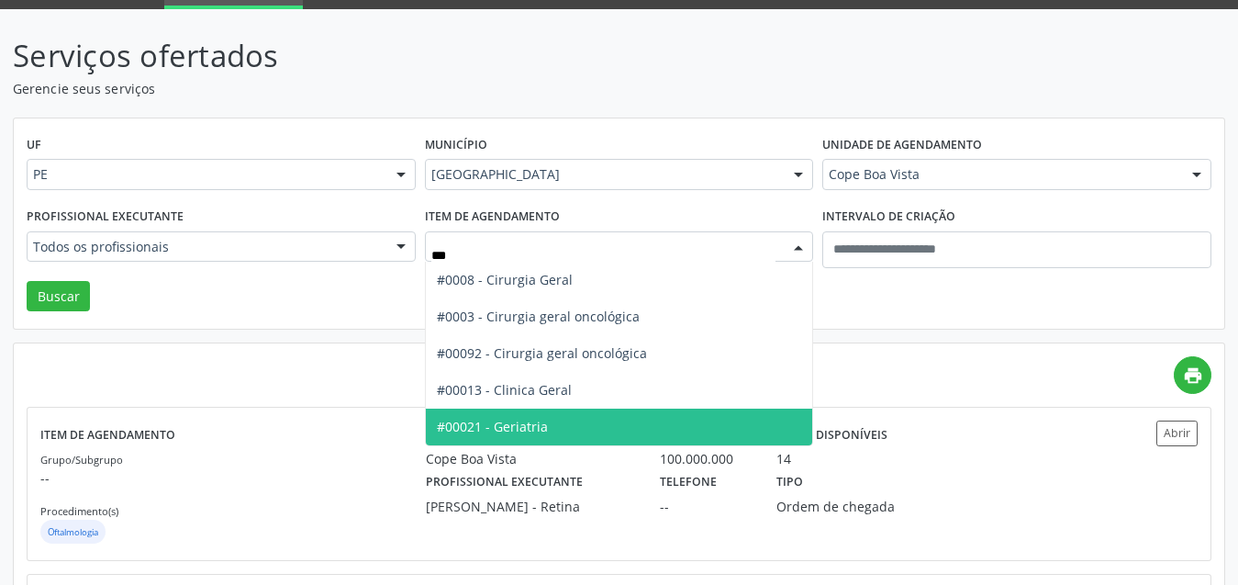
drag, startPoint x: 554, startPoint y: 419, endPoint x: 800, endPoint y: 280, distance: 282.0
click at [554, 419] on span "#00021 - Geriatria" at bounding box center [619, 426] width 387 height 37
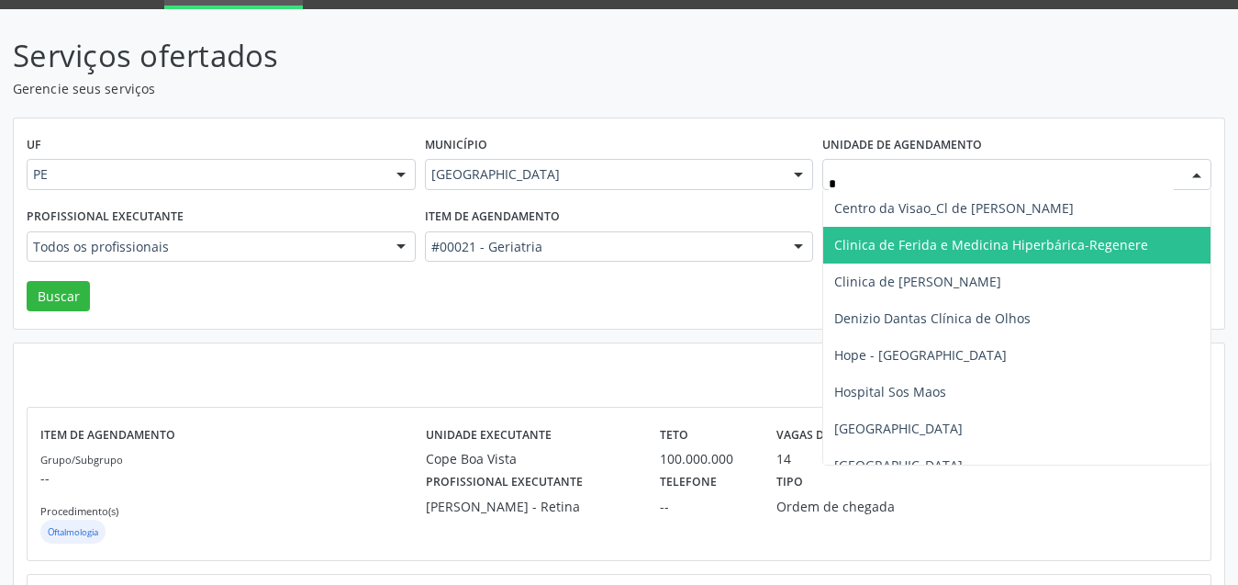
type input "**"
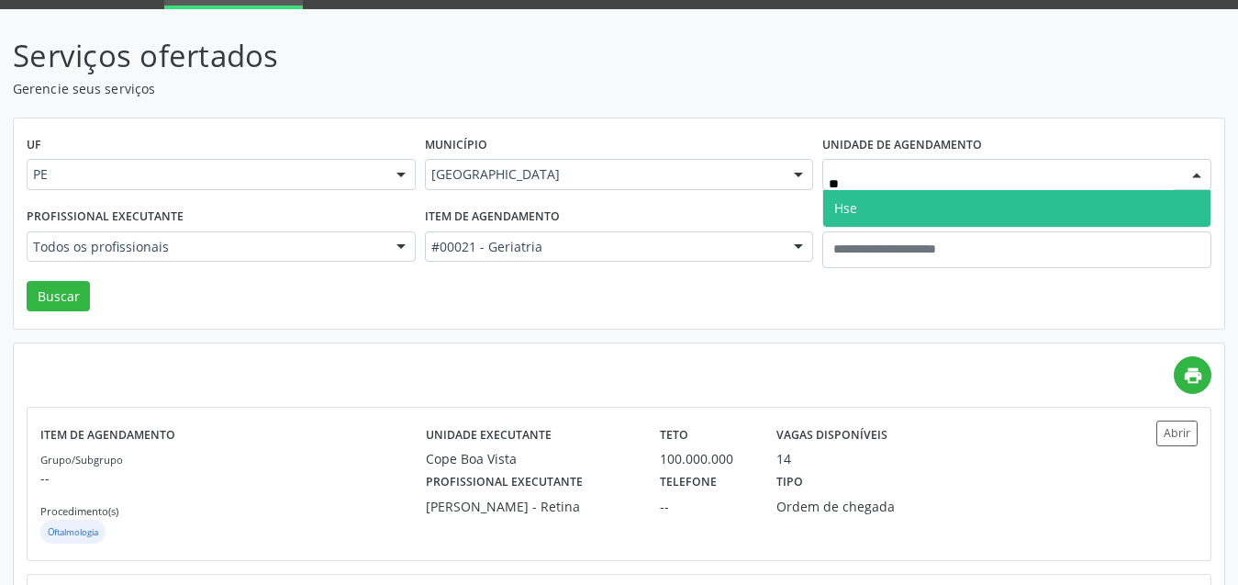
click at [874, 218] on span "Hse" at bounding box center [1016, 208] width 387 height 37
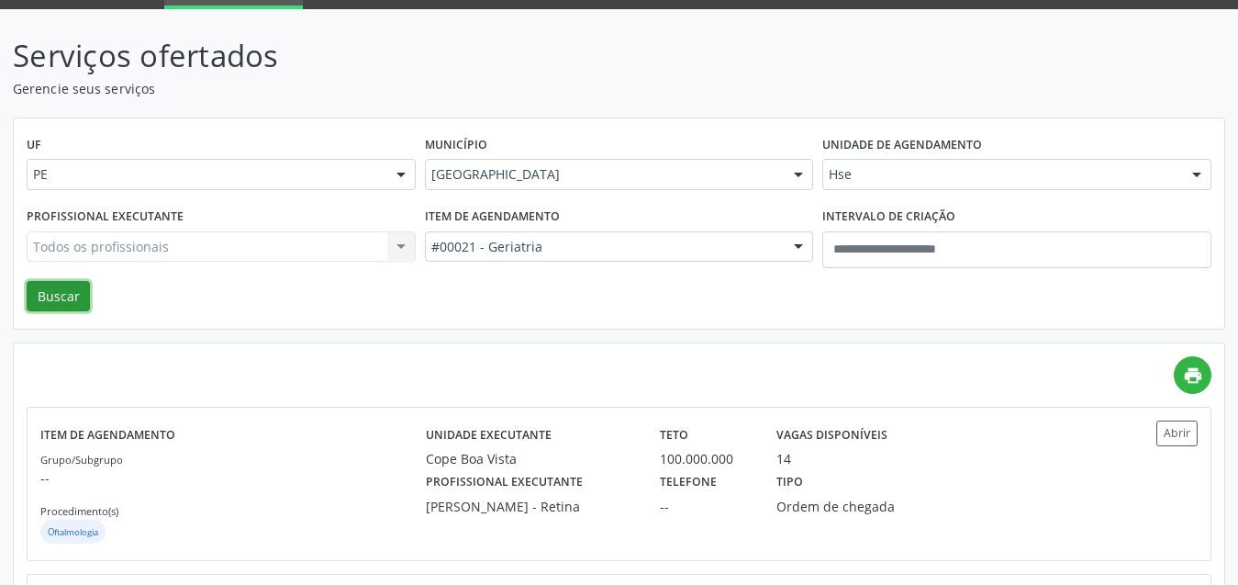
click at [56, 300] on button "Buscar" at bounding box center [58, 296] width 63 height 31
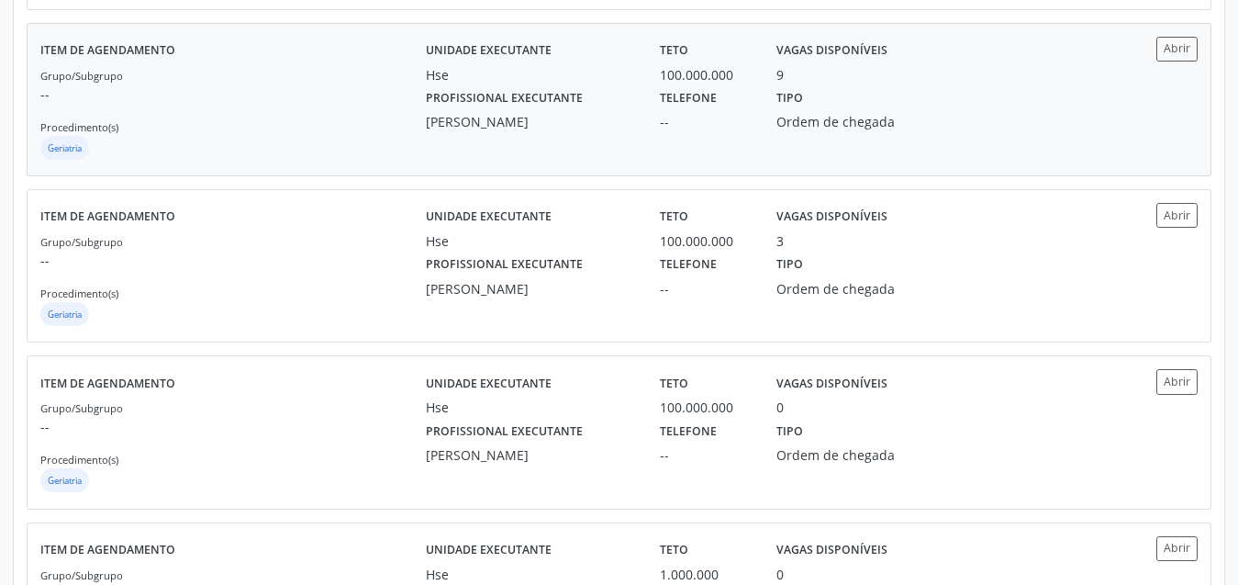
scroll to position [826, 0]
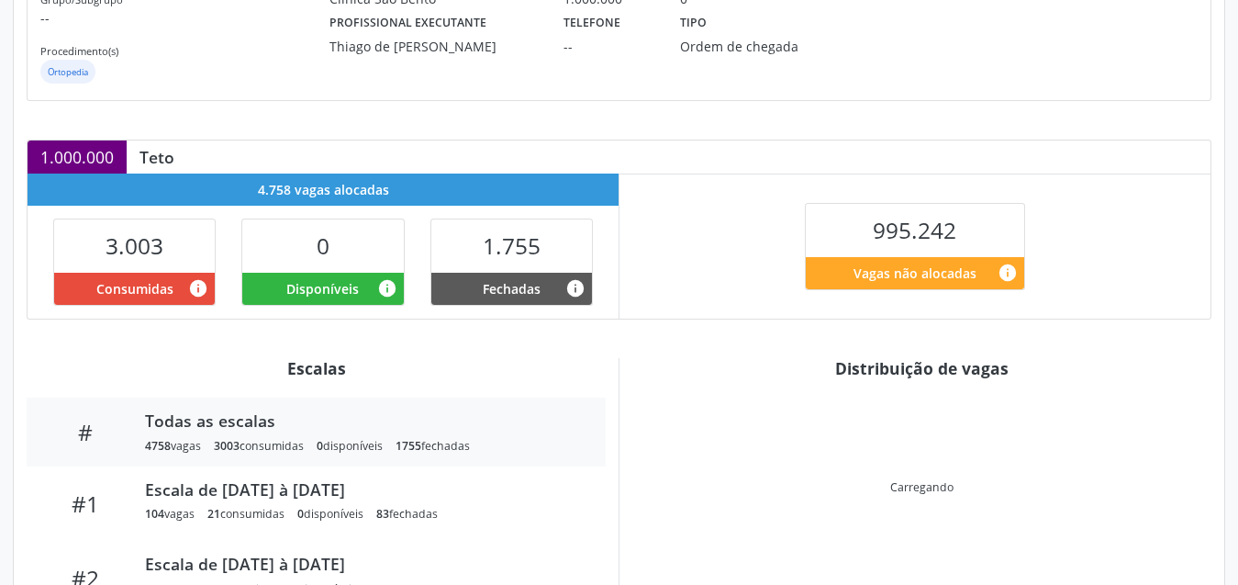
scroll to position [367, 0]
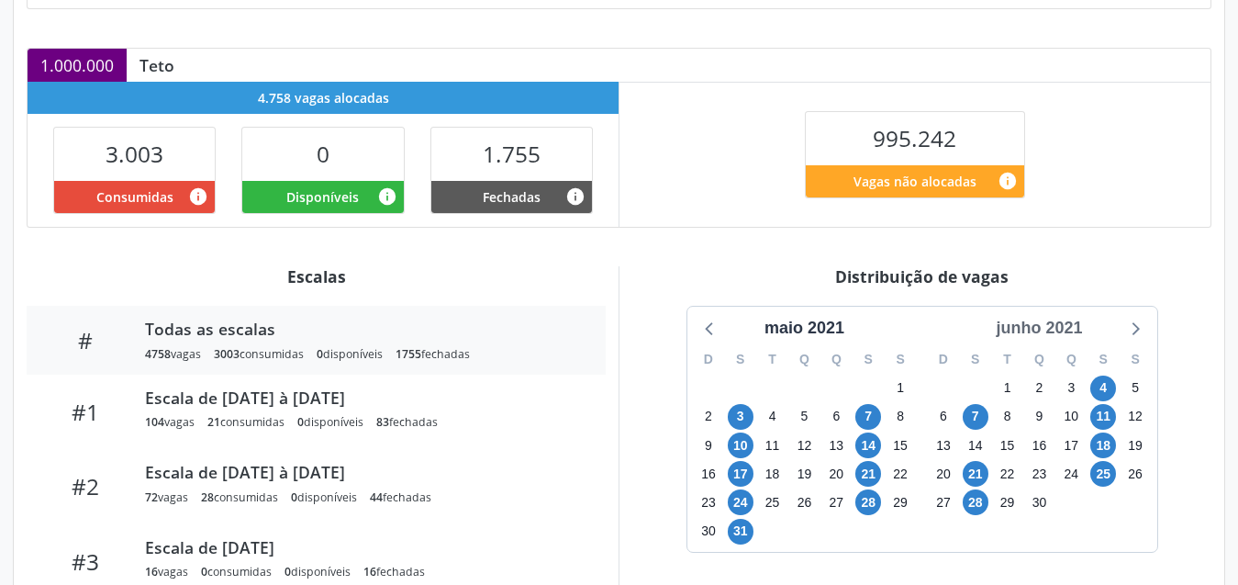
drag, startPoint x: 1130, startPoint y: 325, endPoint x: 1072, endPoint y: 325, distance: 57.8
click at [1102, 320] on div "maio 2021 D S T Q Q S S 25 26 27 28 29 30 1 2 3 4 5 6 7 8 9 10 11 12 13 14 15 1…" at bounding box center [923, 429] width 470 height 245
click at [1057, 324] on div "junho 2021" at bounding box center [1039, 328] width 101 height 25
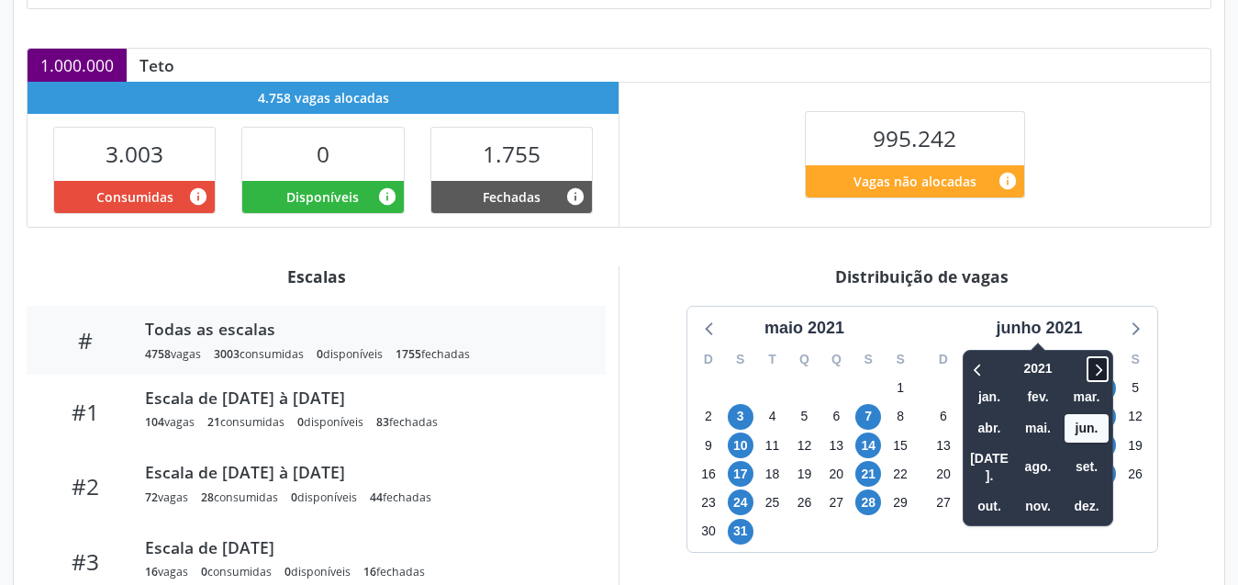
click at [1098, 365] on icon at bounding box center [1098, 369] width 18 height 22
drag, startPoint x: 1104, startPoint y: 367, endPoint x: 1090, endPoint y: 391, distance: 28.0
click at [1102, 368] on icon at bounding box center [1098, 369] width 18 height 22
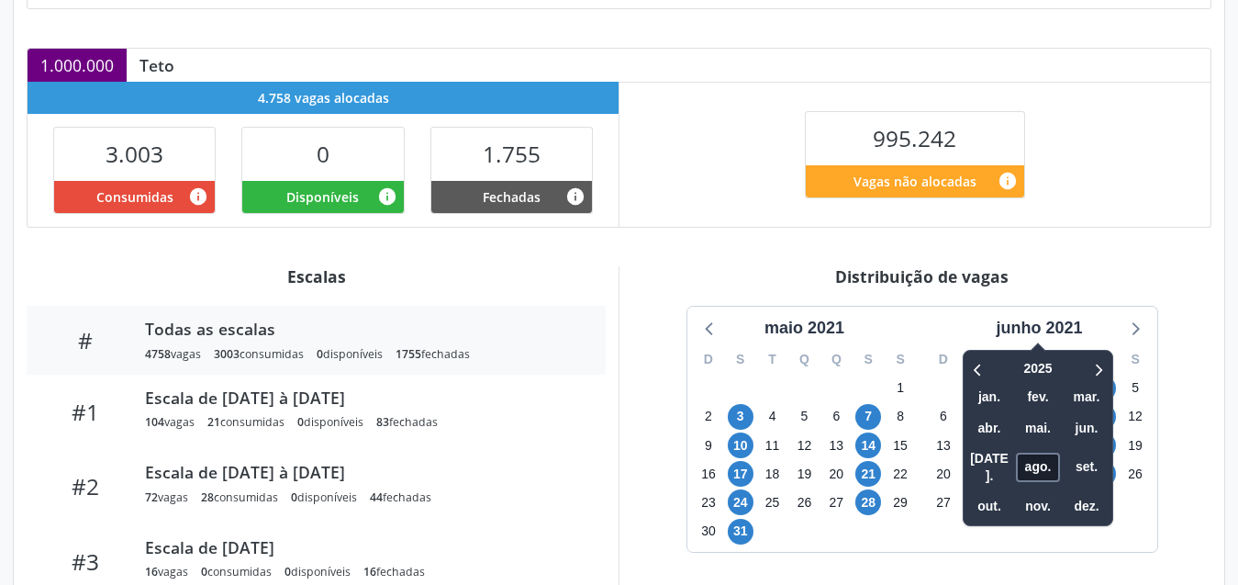
click at [1048, 456] on span "ago." at bounding box center [1038, 467] width 44 height 28
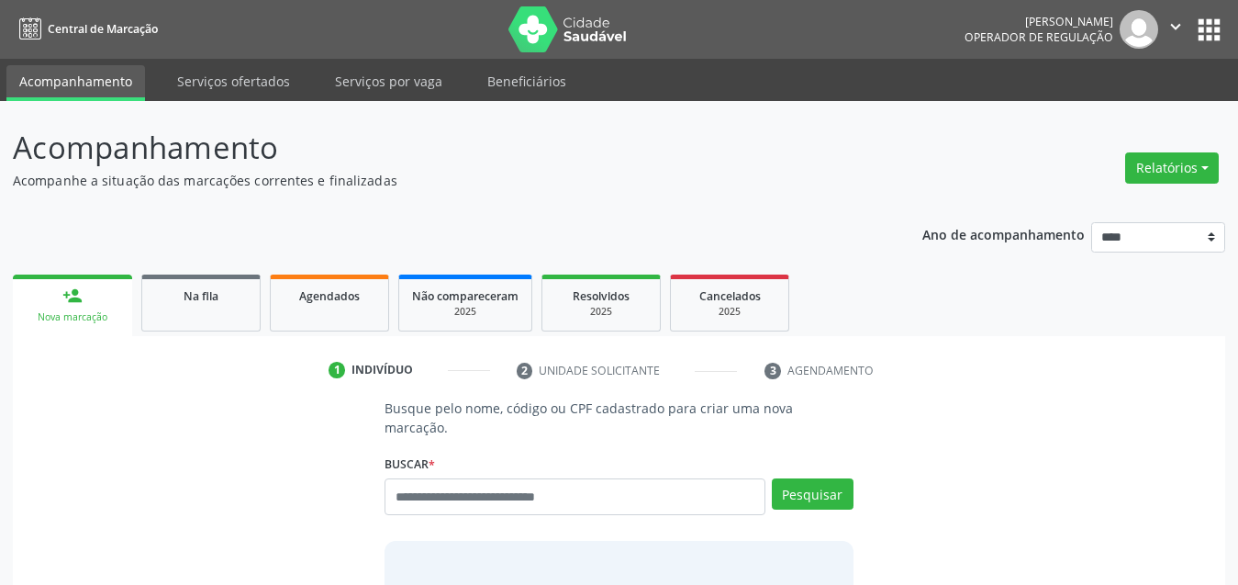
scroll to position [28, 0]
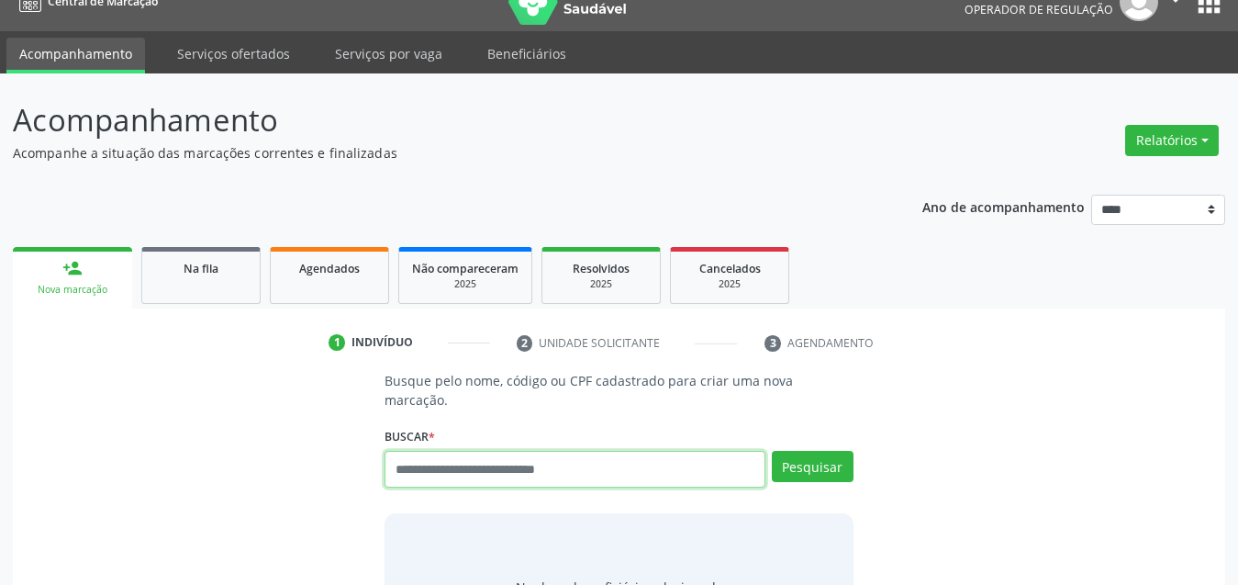
click at [642, 458] on input "text" at bounding box center [575, 469] width 381 height 37
